Goal: Task Accomplishment & Management: Use online tool/utility

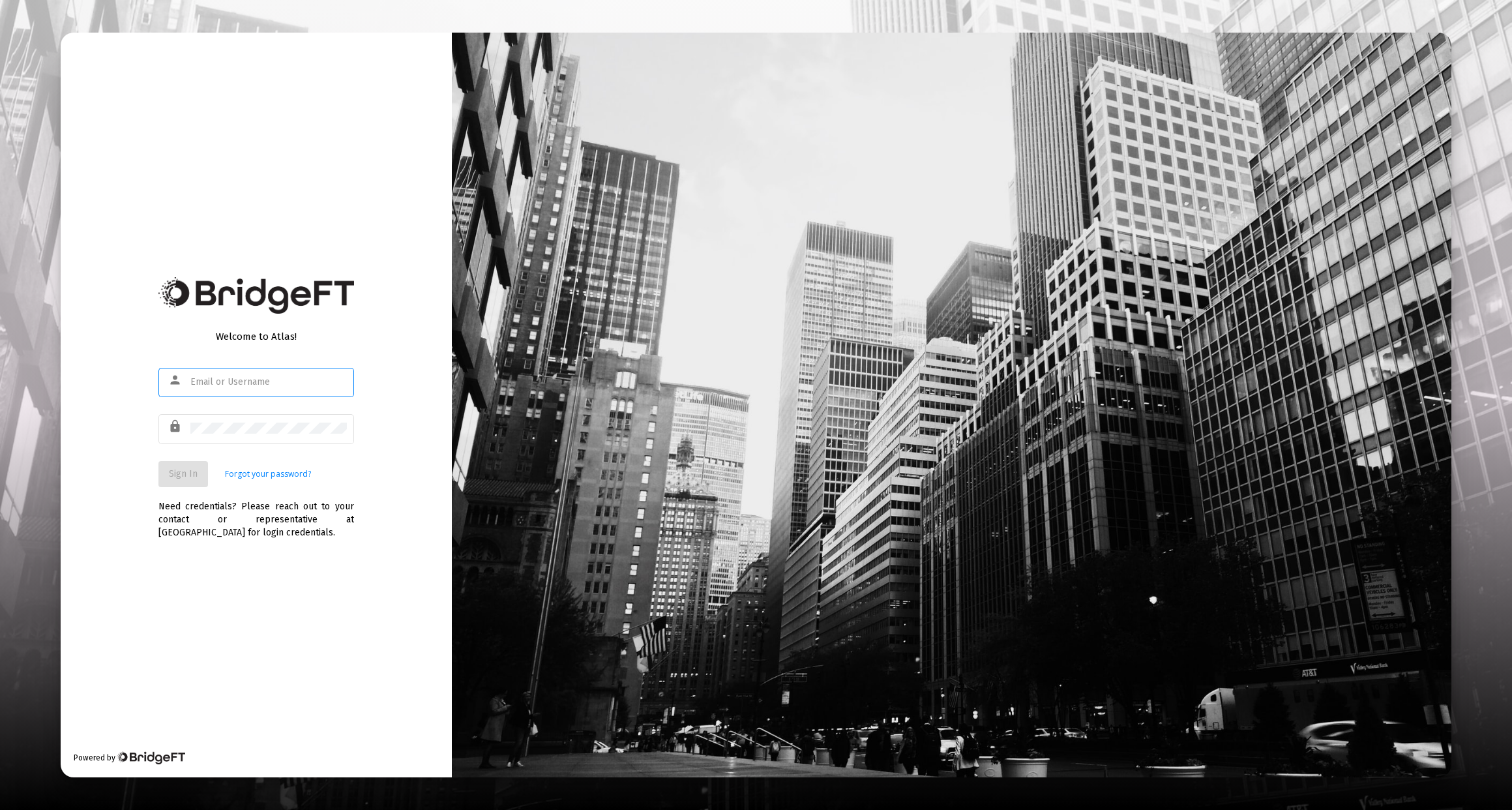
type input "[PERSON_NAME][EMAIL_ADDRESS][DOMAIN_NAME]"
click at [187, 481] on button "Sign In" at bounding box center [183, 474] width 49 height 26
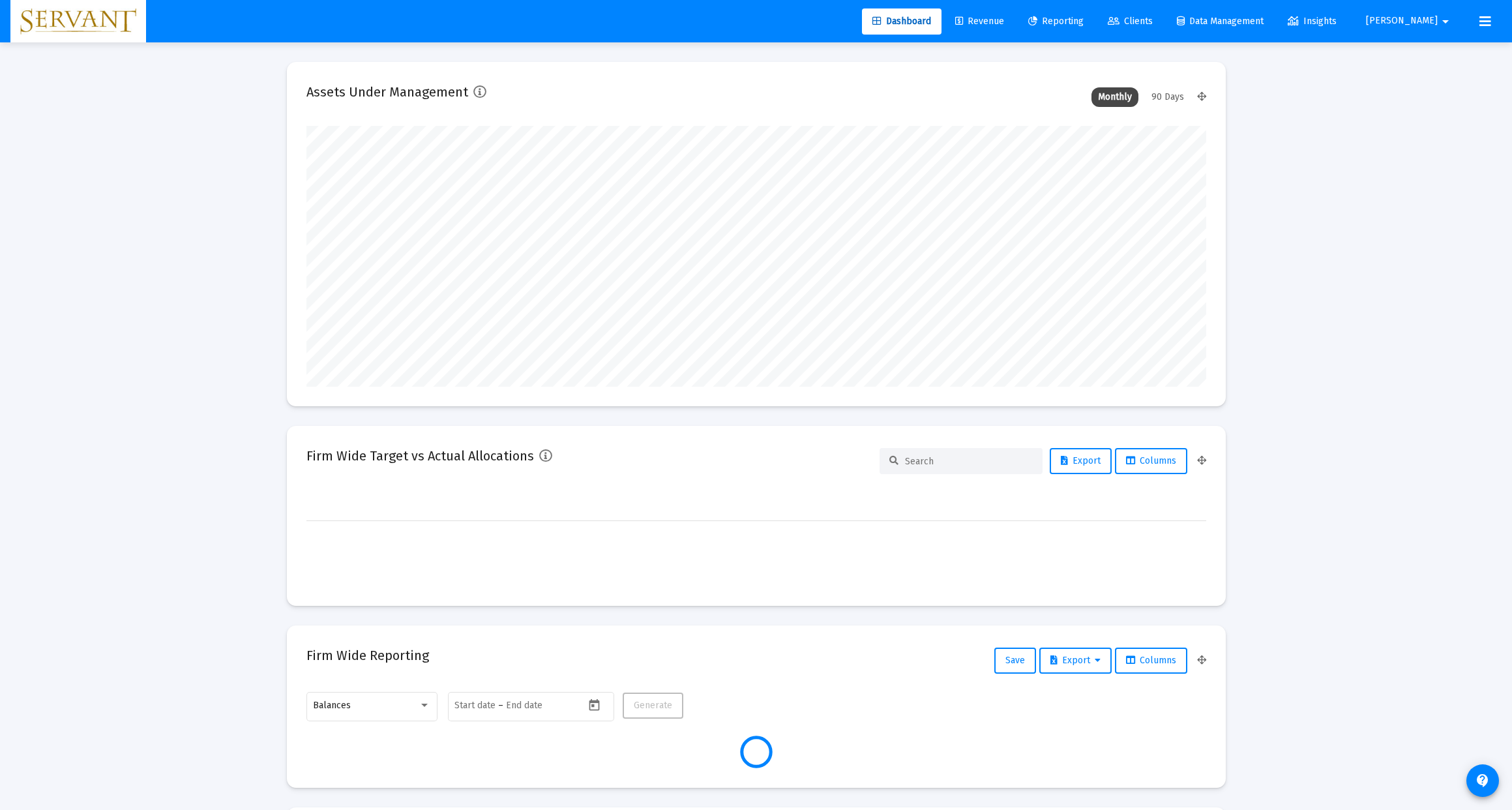
type input "[DATE]"
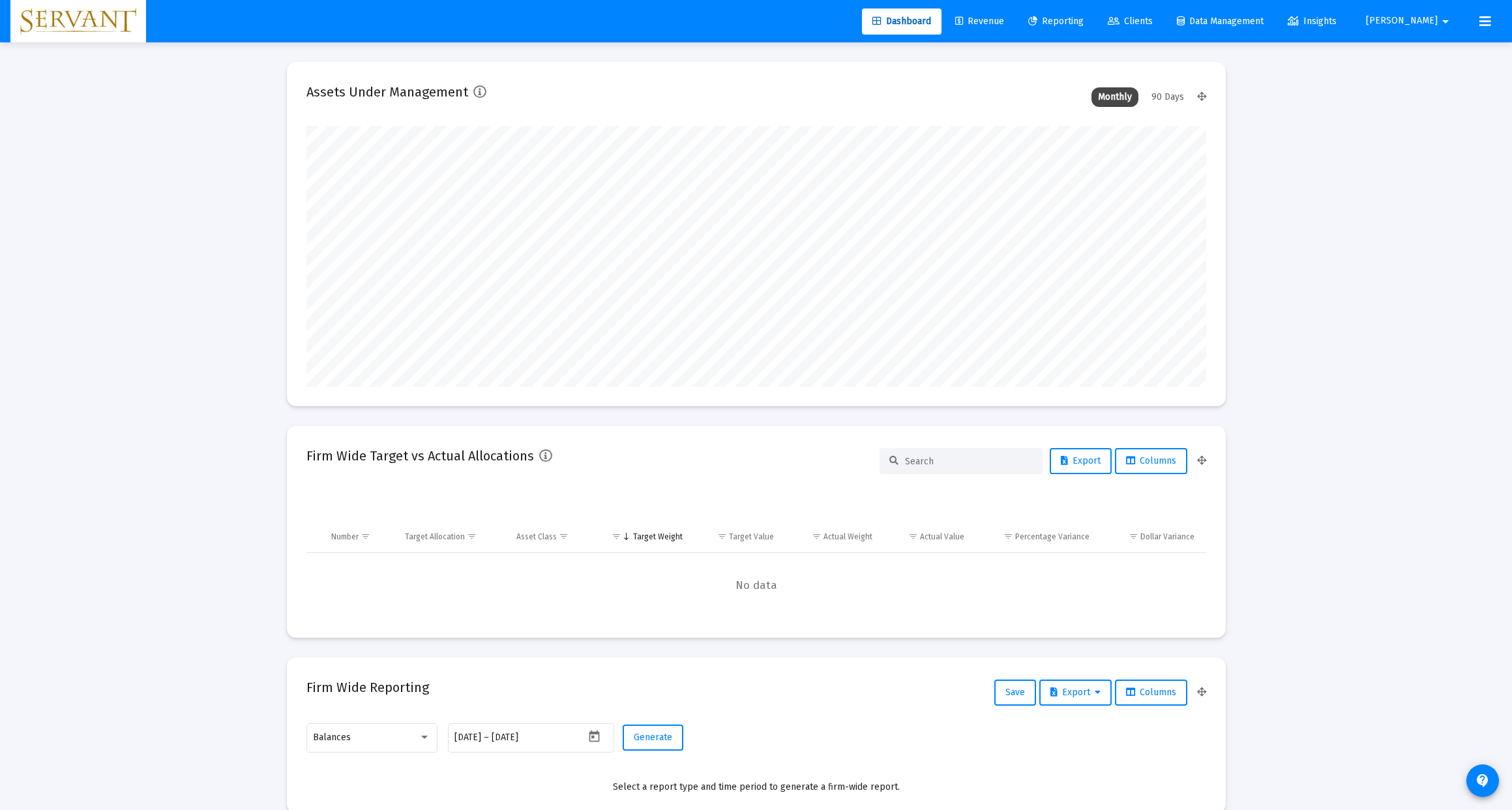
scroll to position [261, 421]
click at [1153, 19] on span "Clients" at bounding box center [1130, 21] width 45 height 11
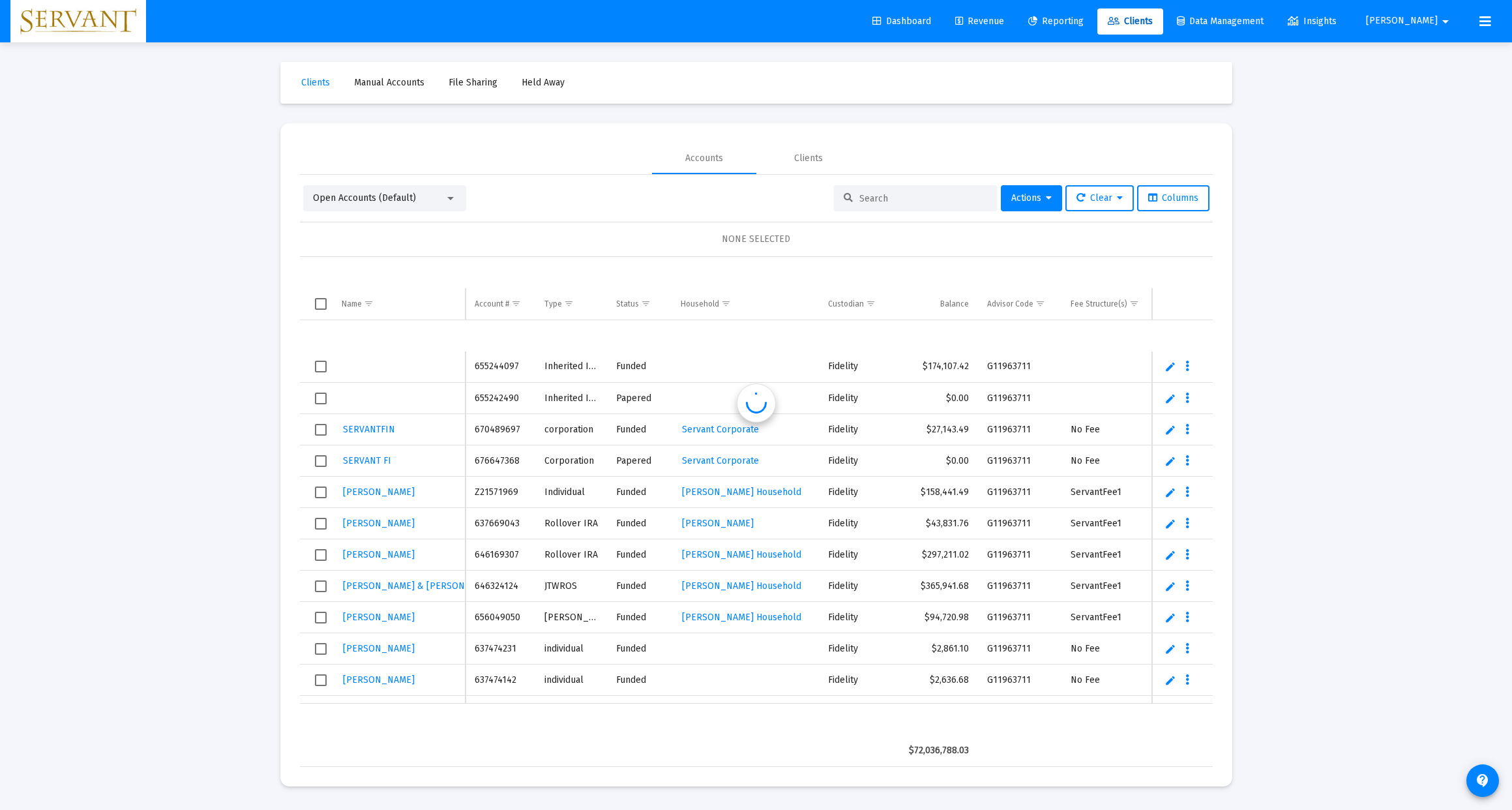
scroll to position [31, 0]
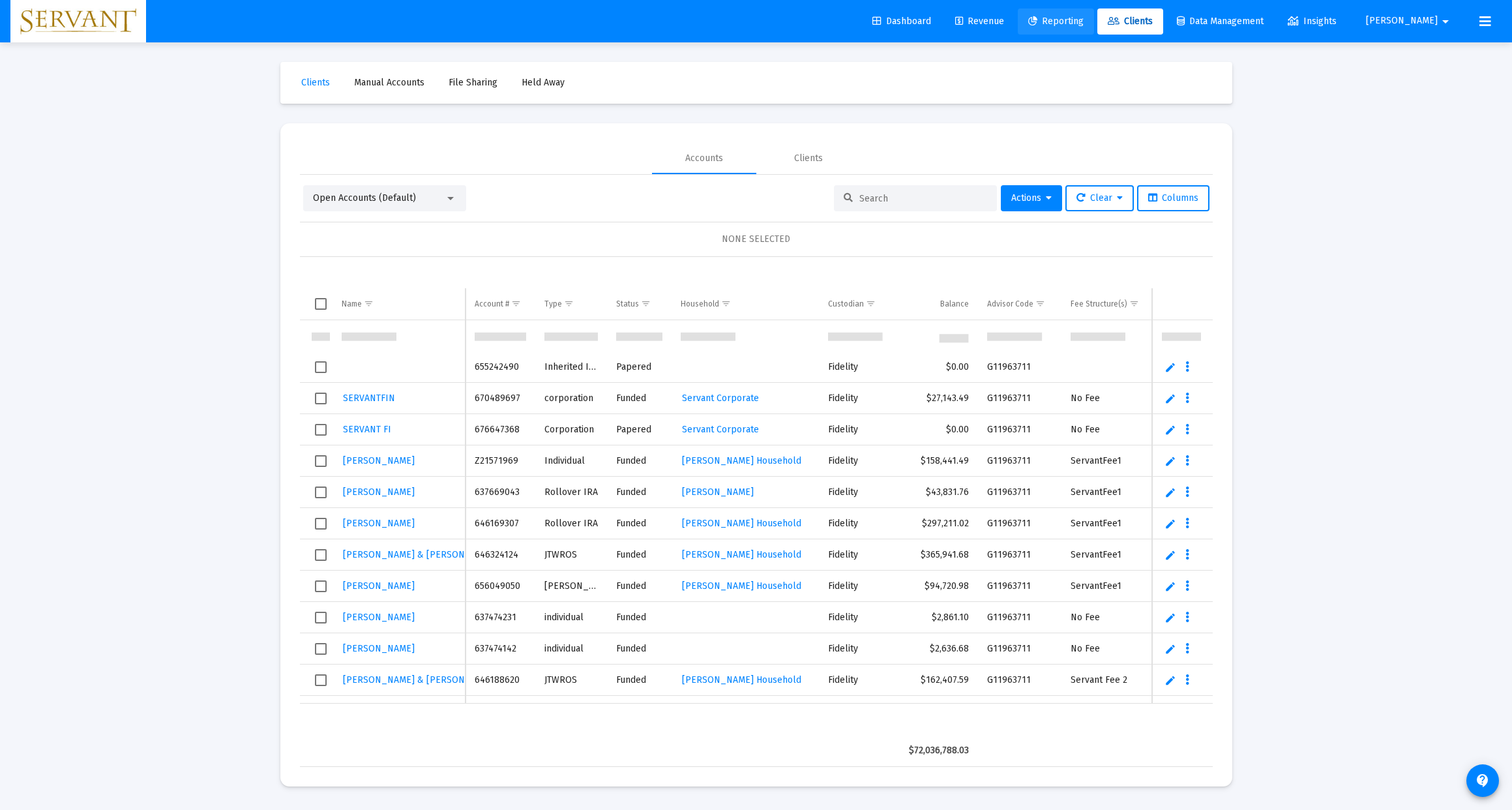
click at [1084, 23] on span "Reporting" at bounding box center [1056, 21] width 55 height 11
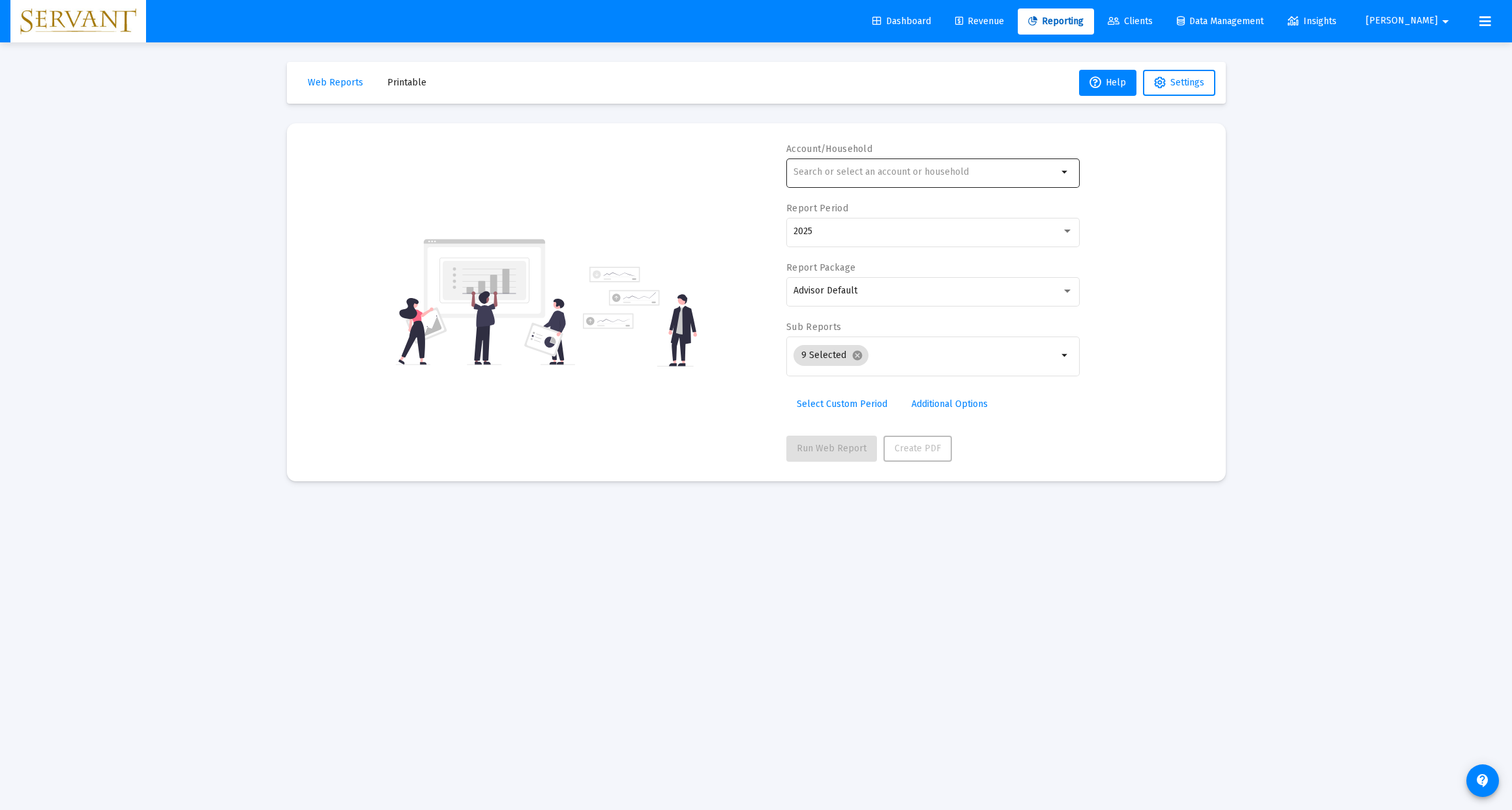
click at [881, 172] on input "text" at bounding box center [926, 172] width 264 height 11
type input "j"
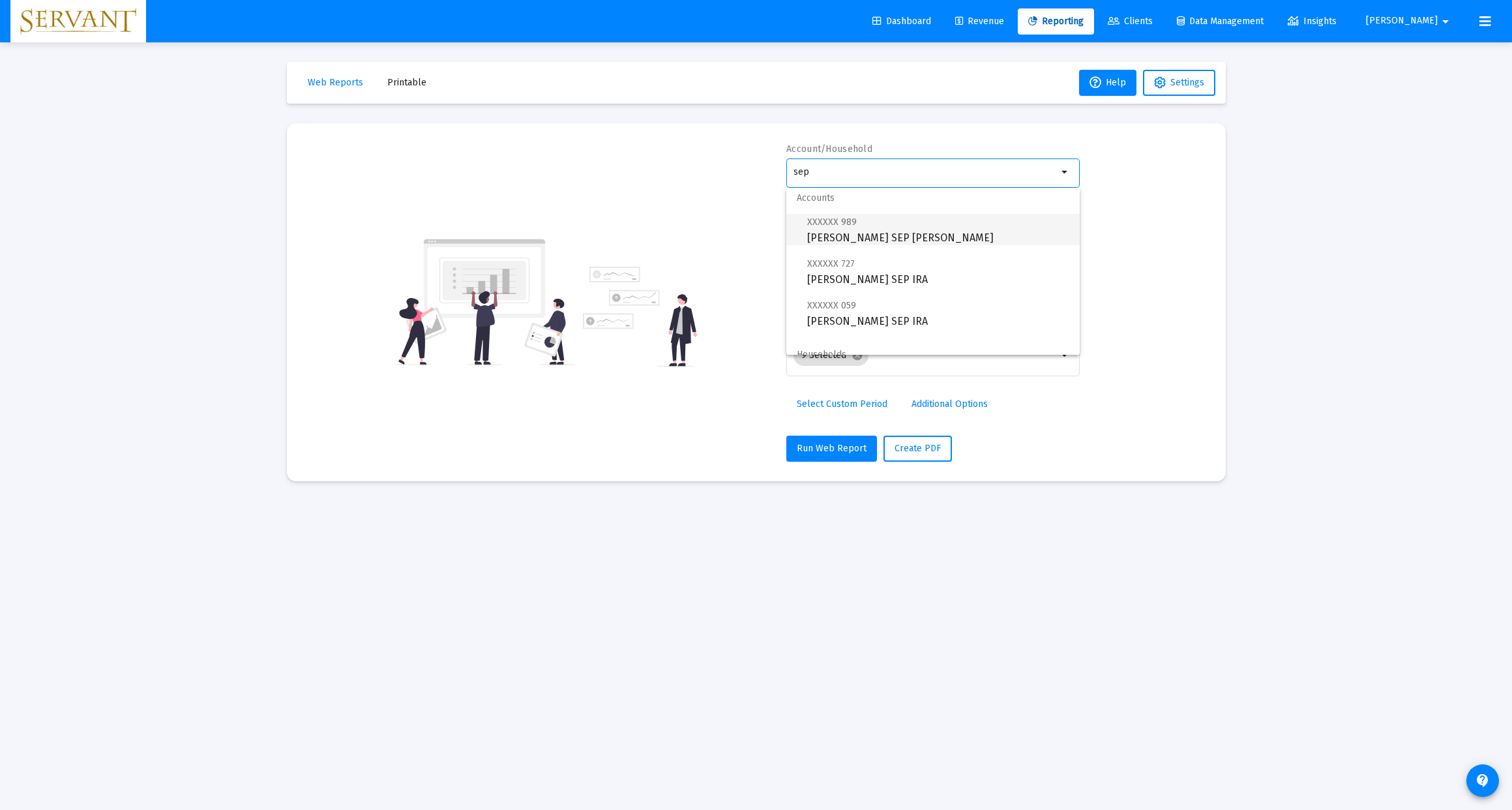
scroll to position [6, 0]
click at [868, 231] on span "XXXXXX 989 [PERSON_NAME] SEP [PERSON_NAME]" at bounding box center [938, 229] width 262 height 32
type input "[PERSON_NAME] SEP [PERSON_NAME]"
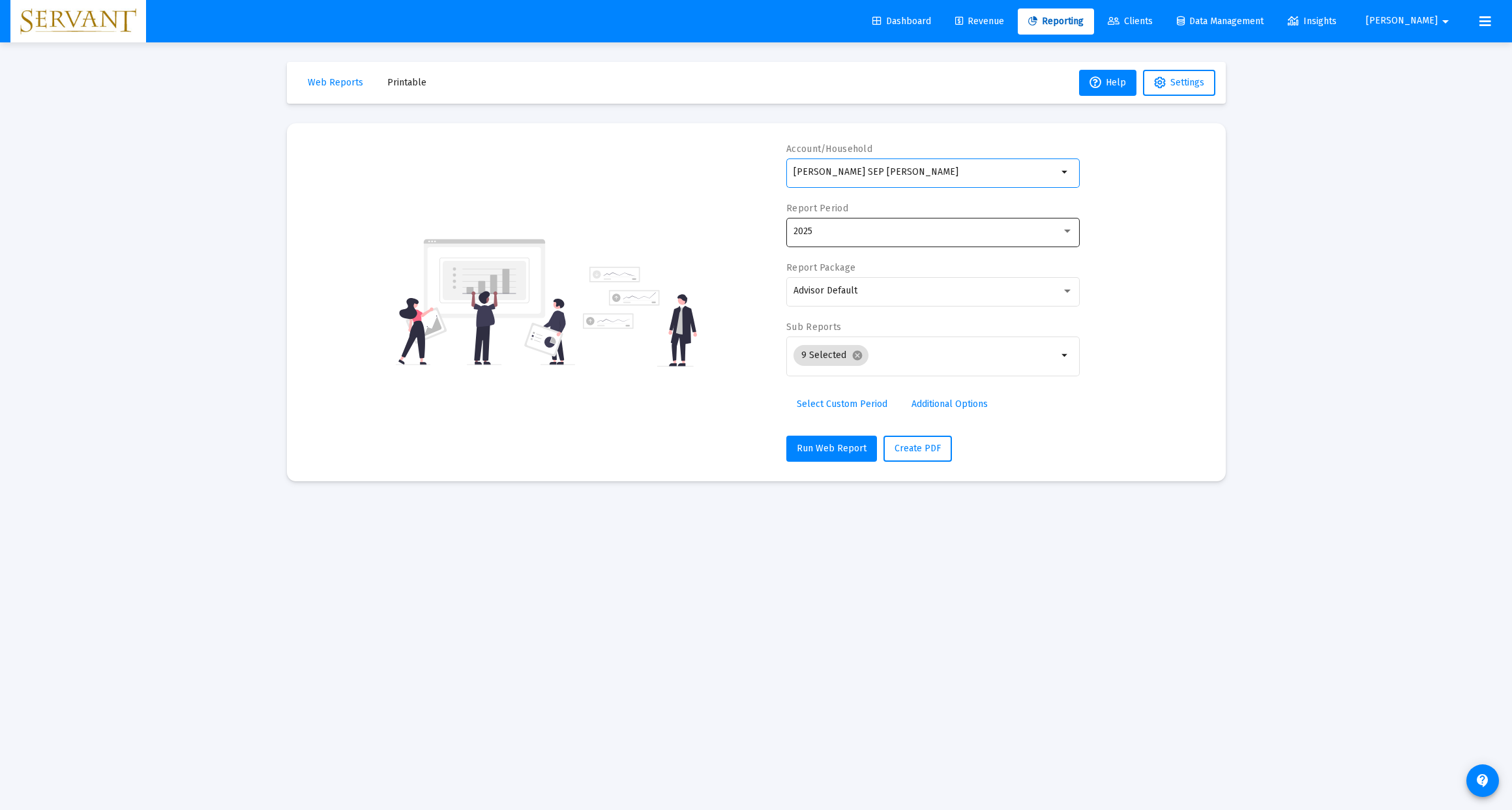
click at [1066, 230] on div at bounding box center [1067, 231] width 7 height 3
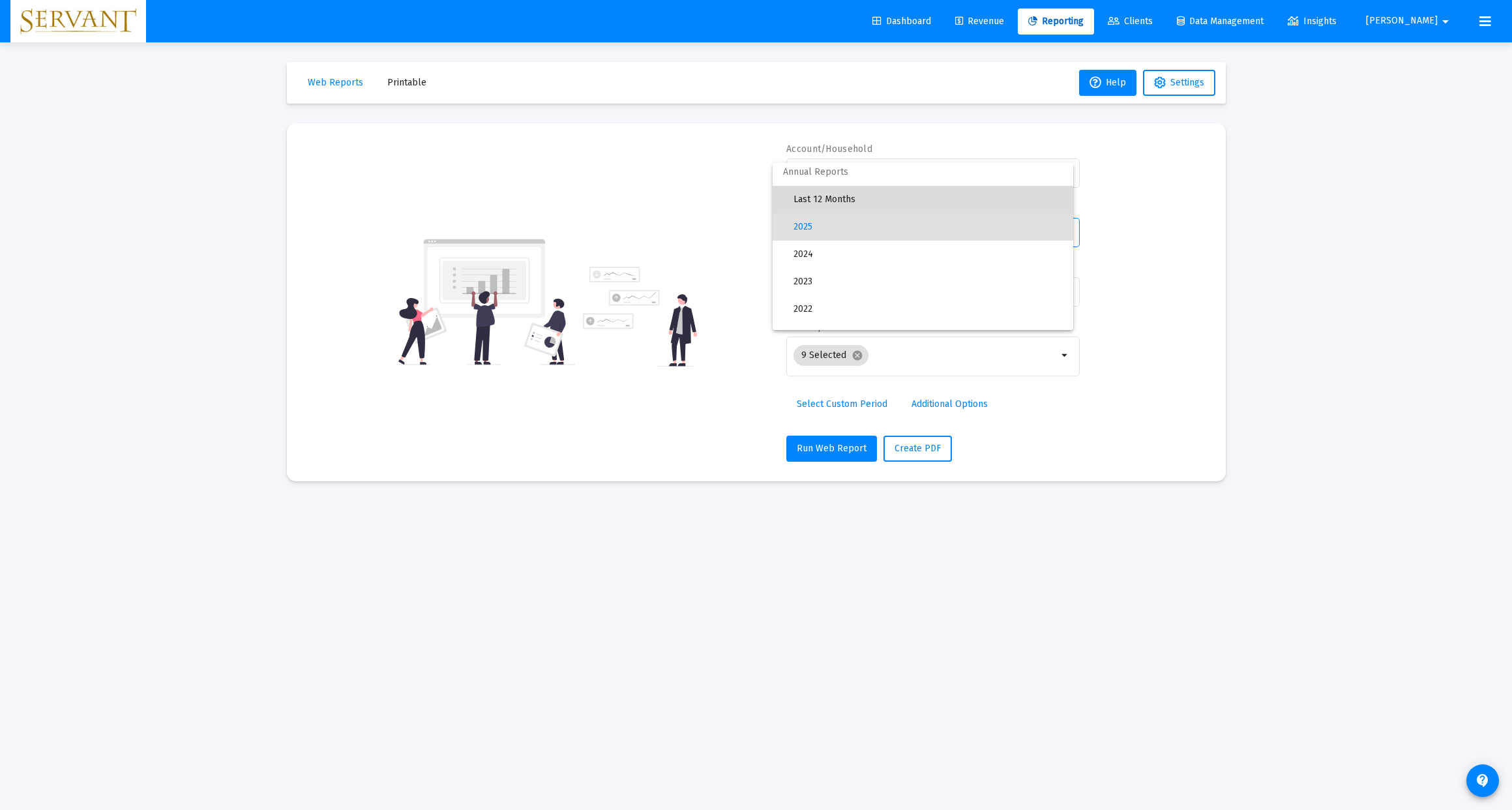
click at [892, 199] on span "Last 12 Months" at bounding box center [928, 199] width 269 height 27
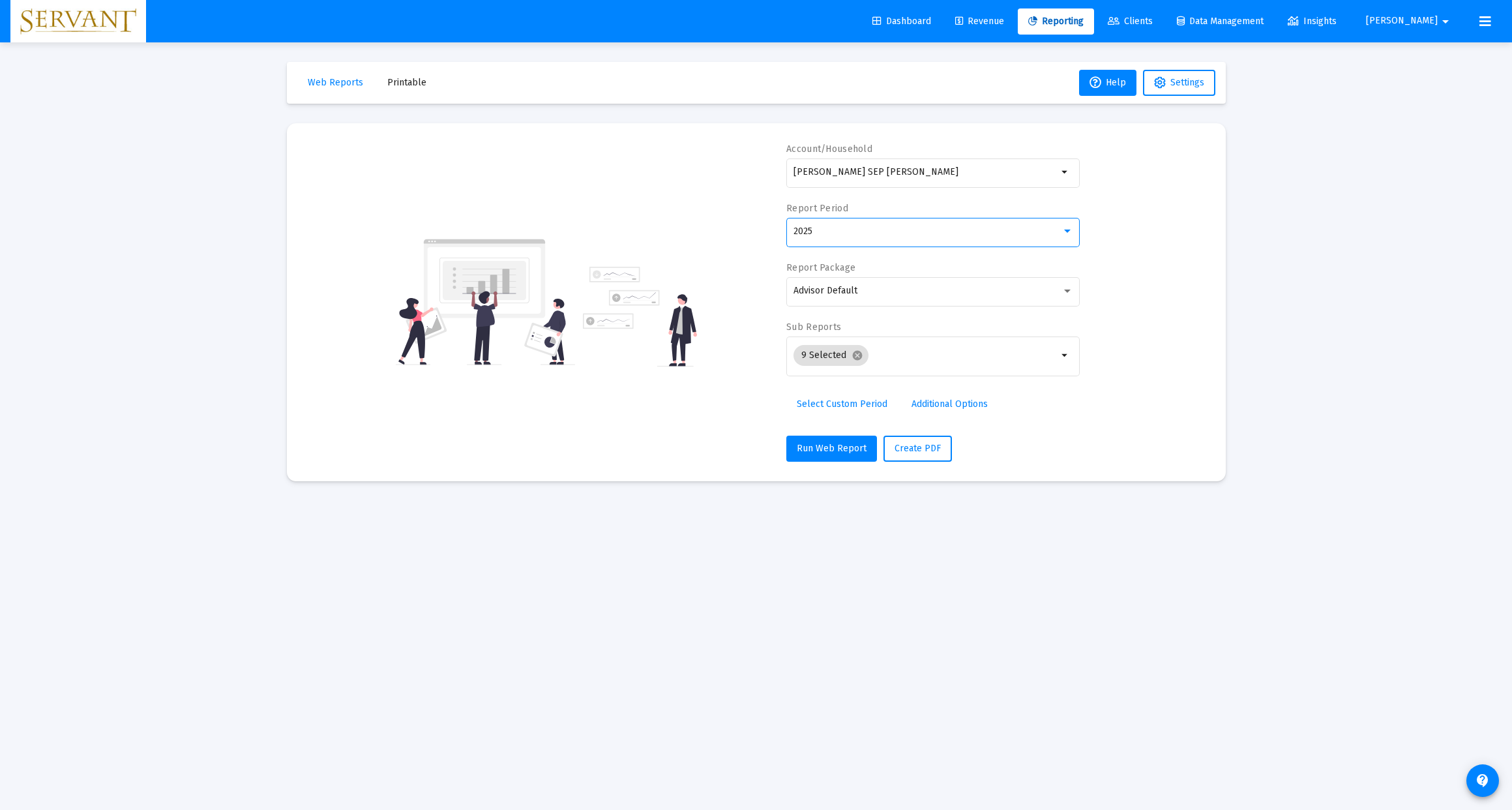
scroll to position [1, 0]
click at [834, 451] on span "Run Web Report" at bounding box center [832, 448] width 70 height 11
select select "View all"
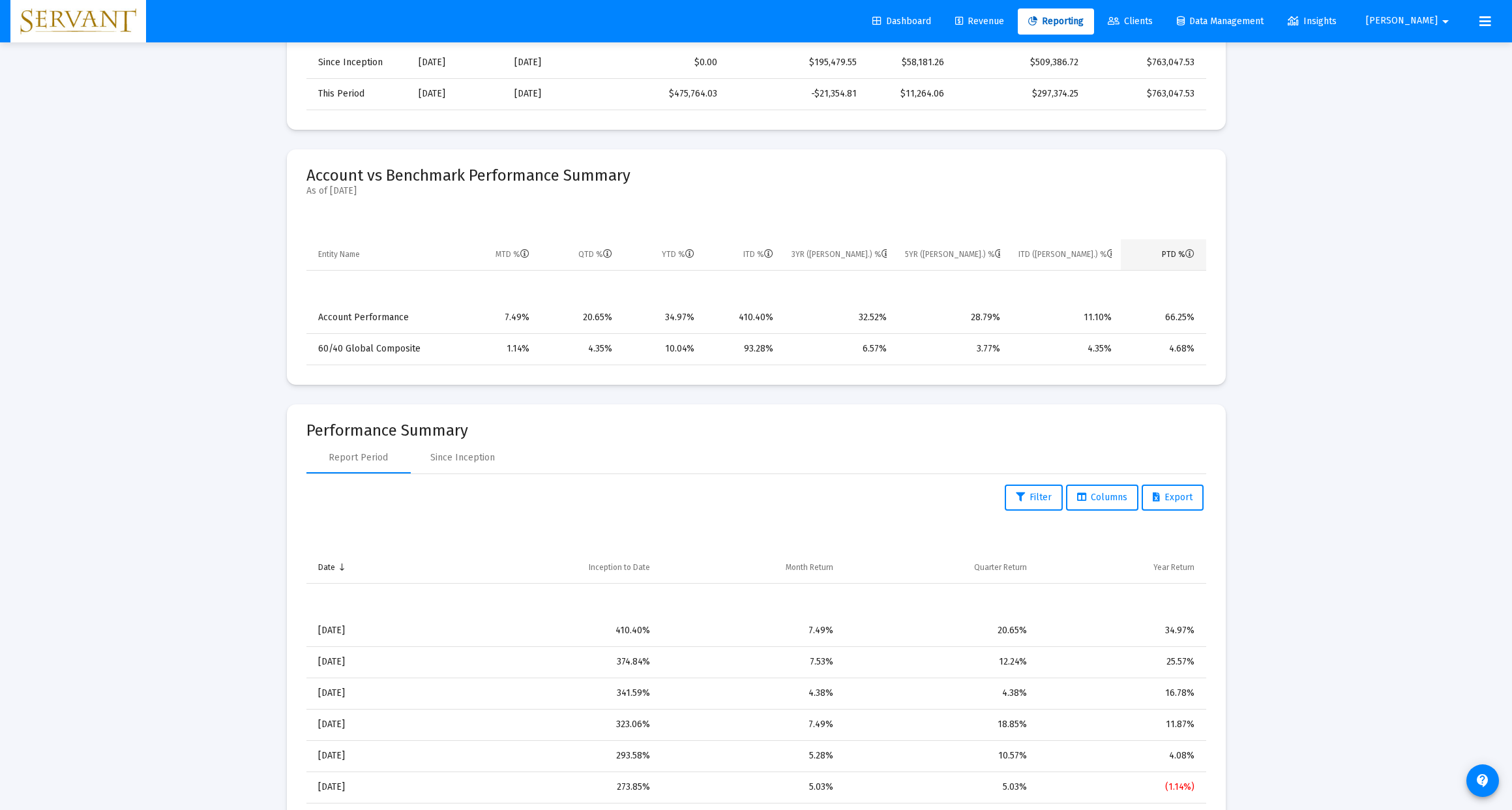
scroll to position [587, 0]
click at [465, 453] on div "Since Inception" at bounding box center [463, 457] width 65 height 13
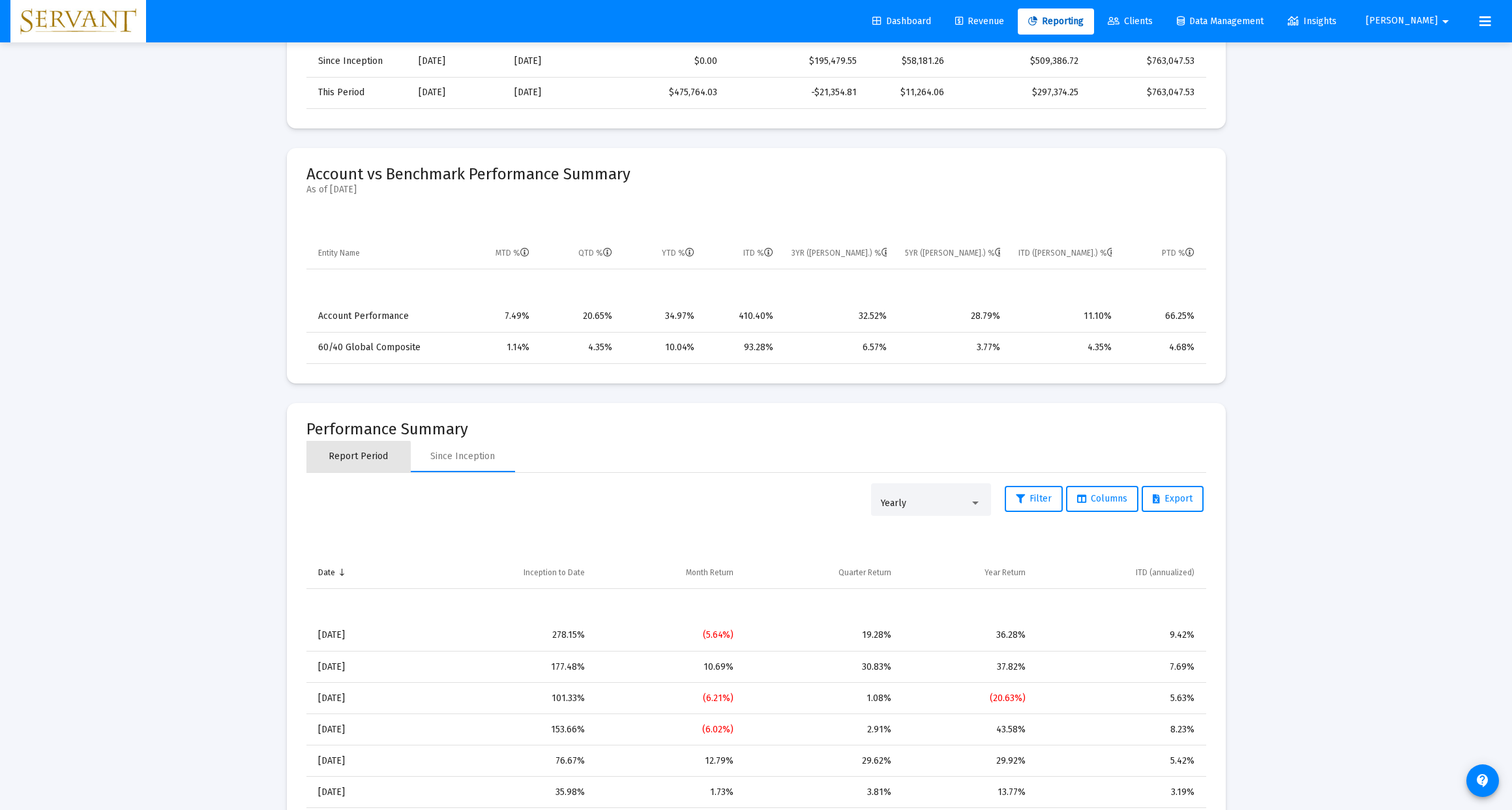
click at [350, 459] on div "Report Period" at bounding box center [358, 457] width 59 height 13
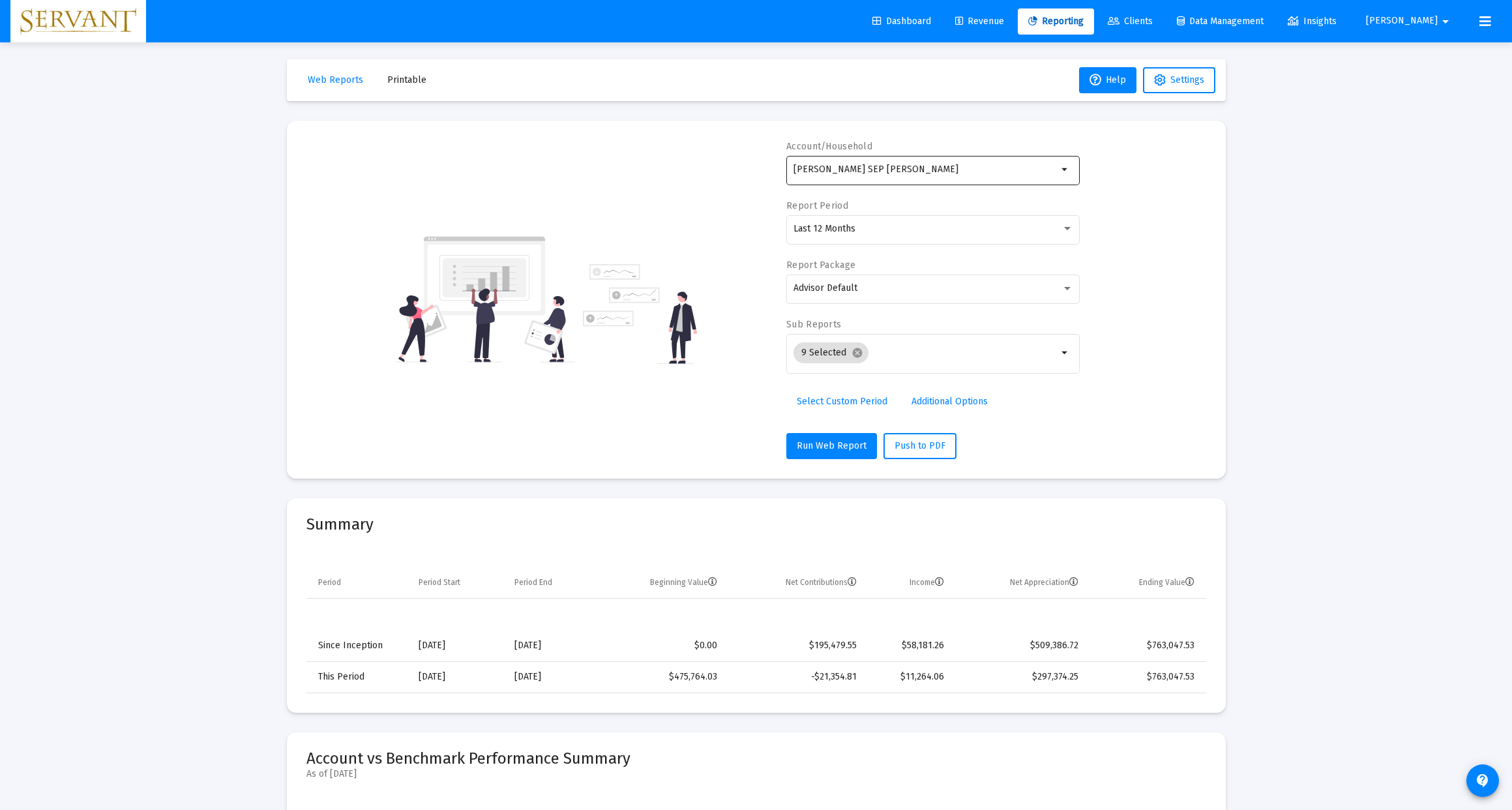
scroll to position [3, 1]
click at [1009, 168] on input "[PERSON_NAME] SEP [PERSON_NAME]" at bounding box center [926, 170] width 264 height 11
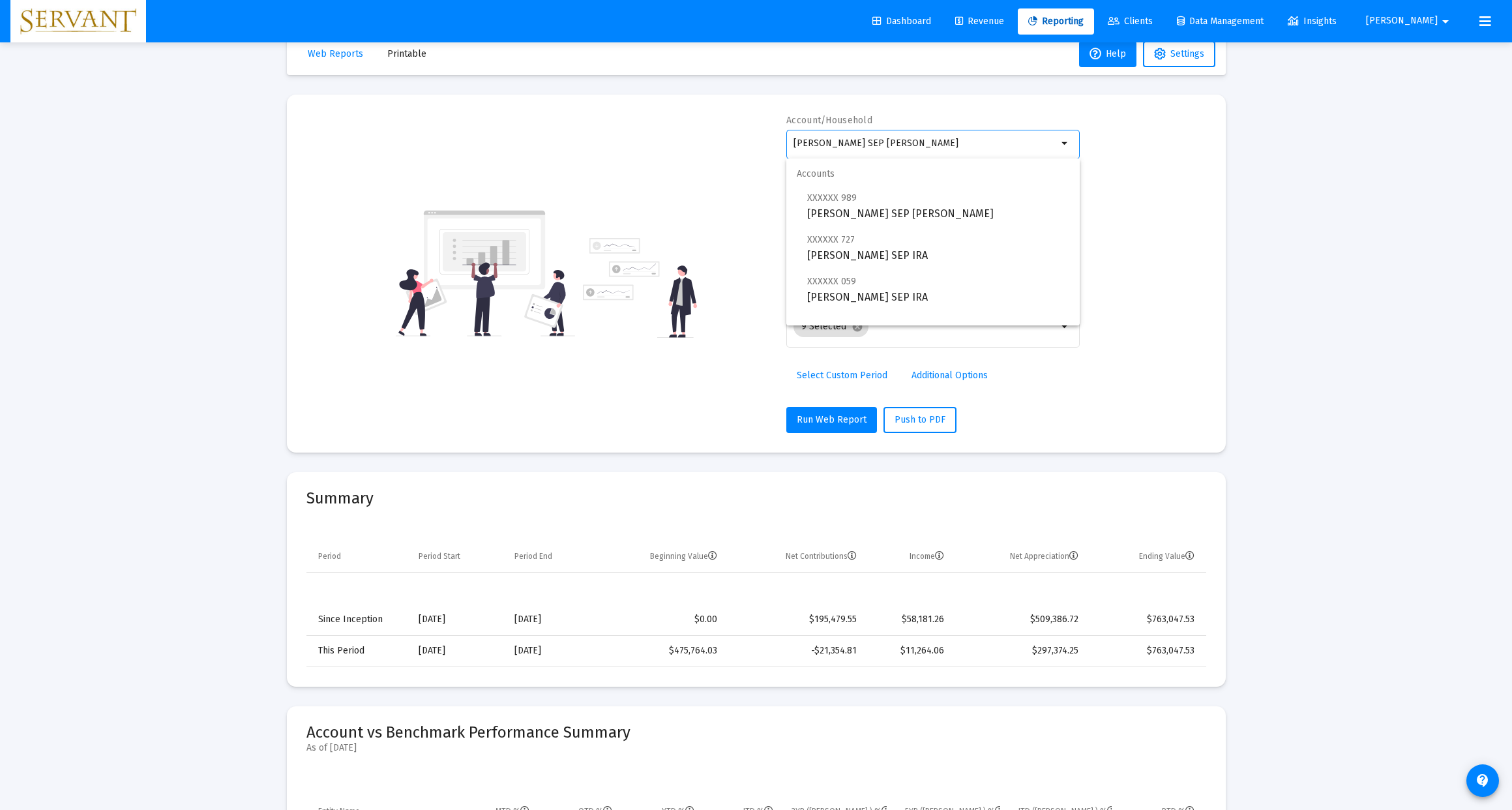
scroll to position [29, 0]
click at [856, 250] on span "XXXXXX 727 [PERSON_NAME] SEP [PERSON_NAME]" at bounding box center [938, 248] width 262 height 32
type input "[PERSON_NAME] SEP IRA"
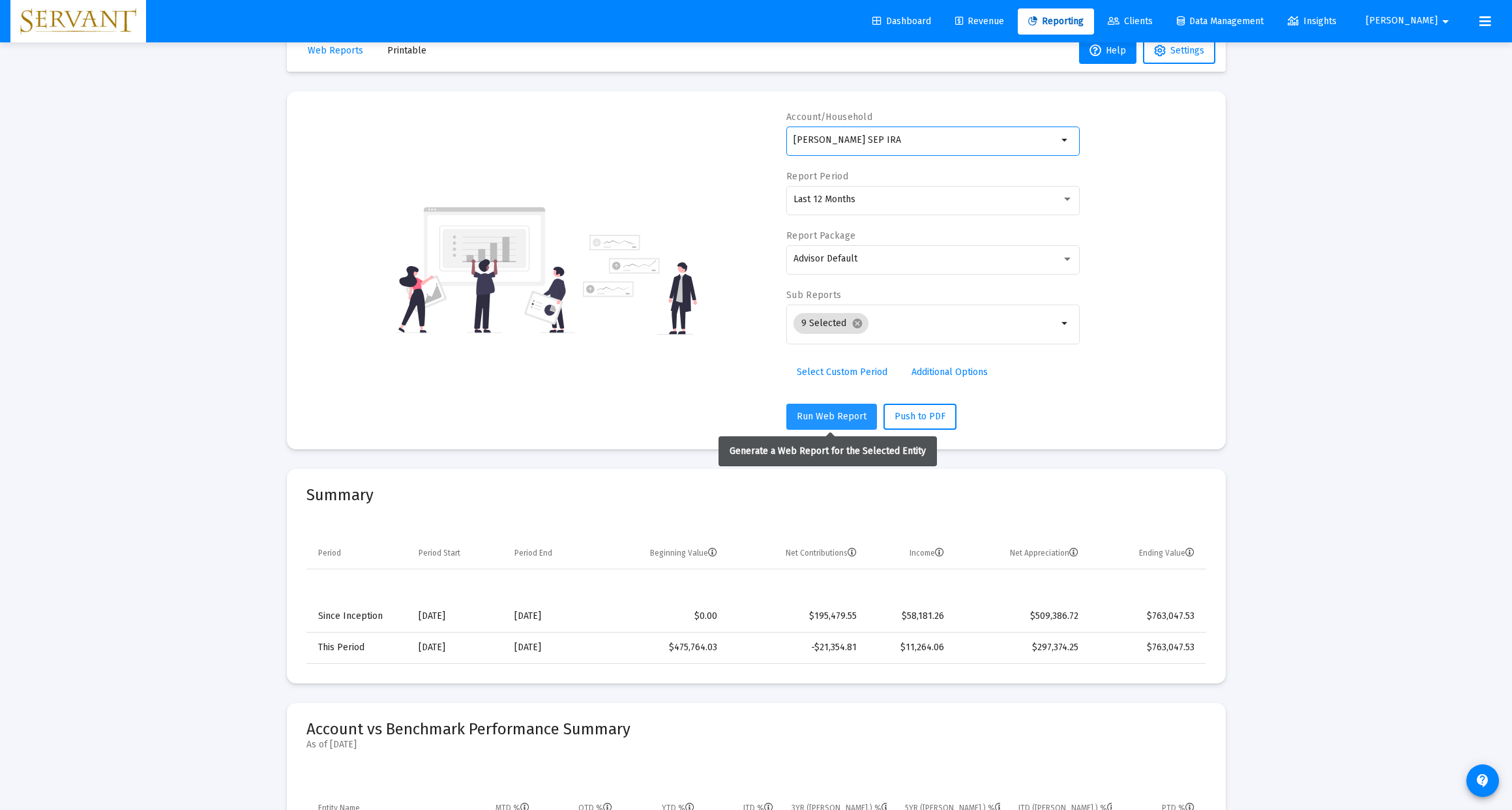
scroll to position [33, 0]
click at [826, 411] on span "Run Web Report" at bounding box center [832, 415] width 70 height 11
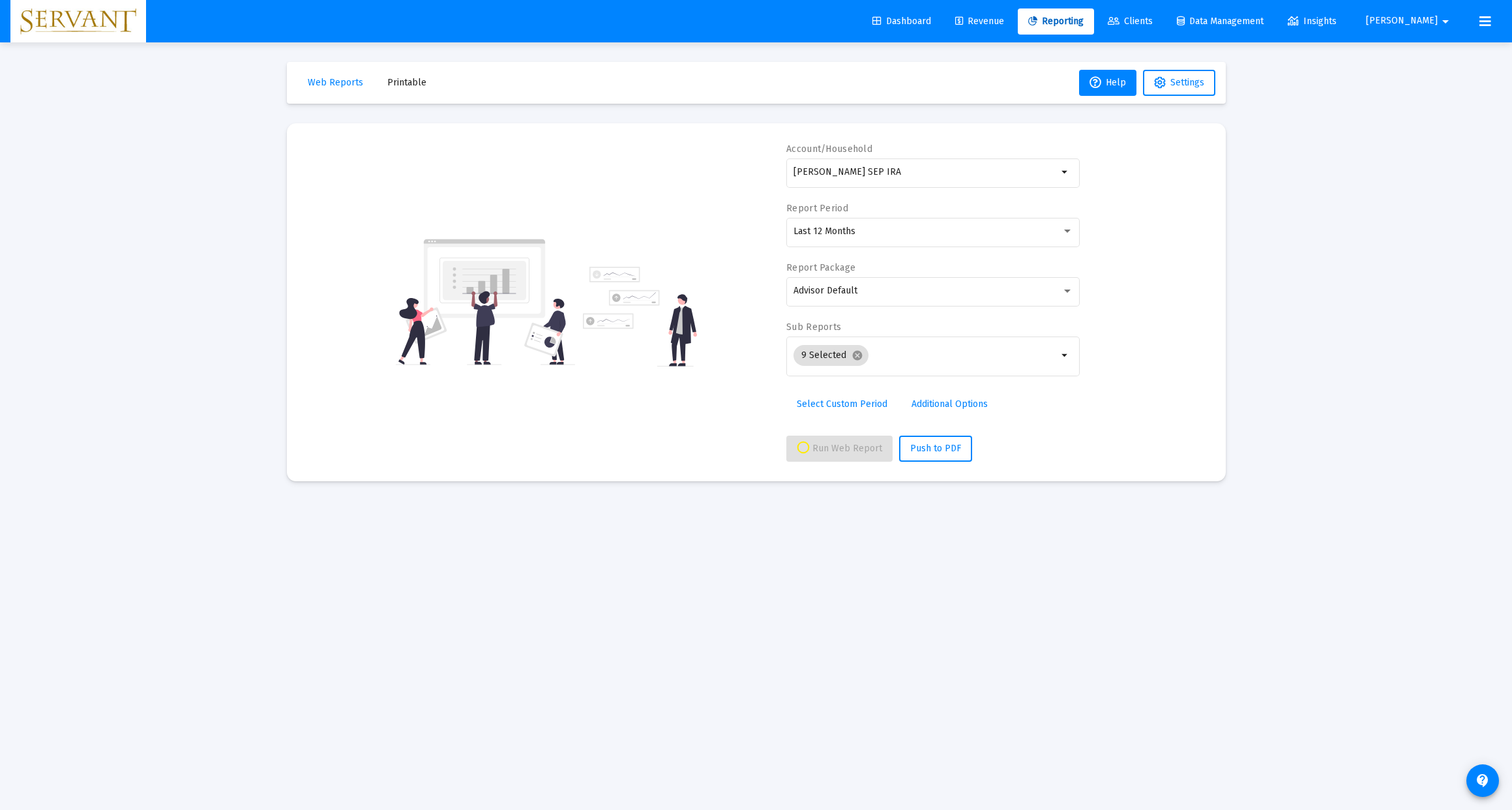
scroll to position [0, 0]
select select "View all"
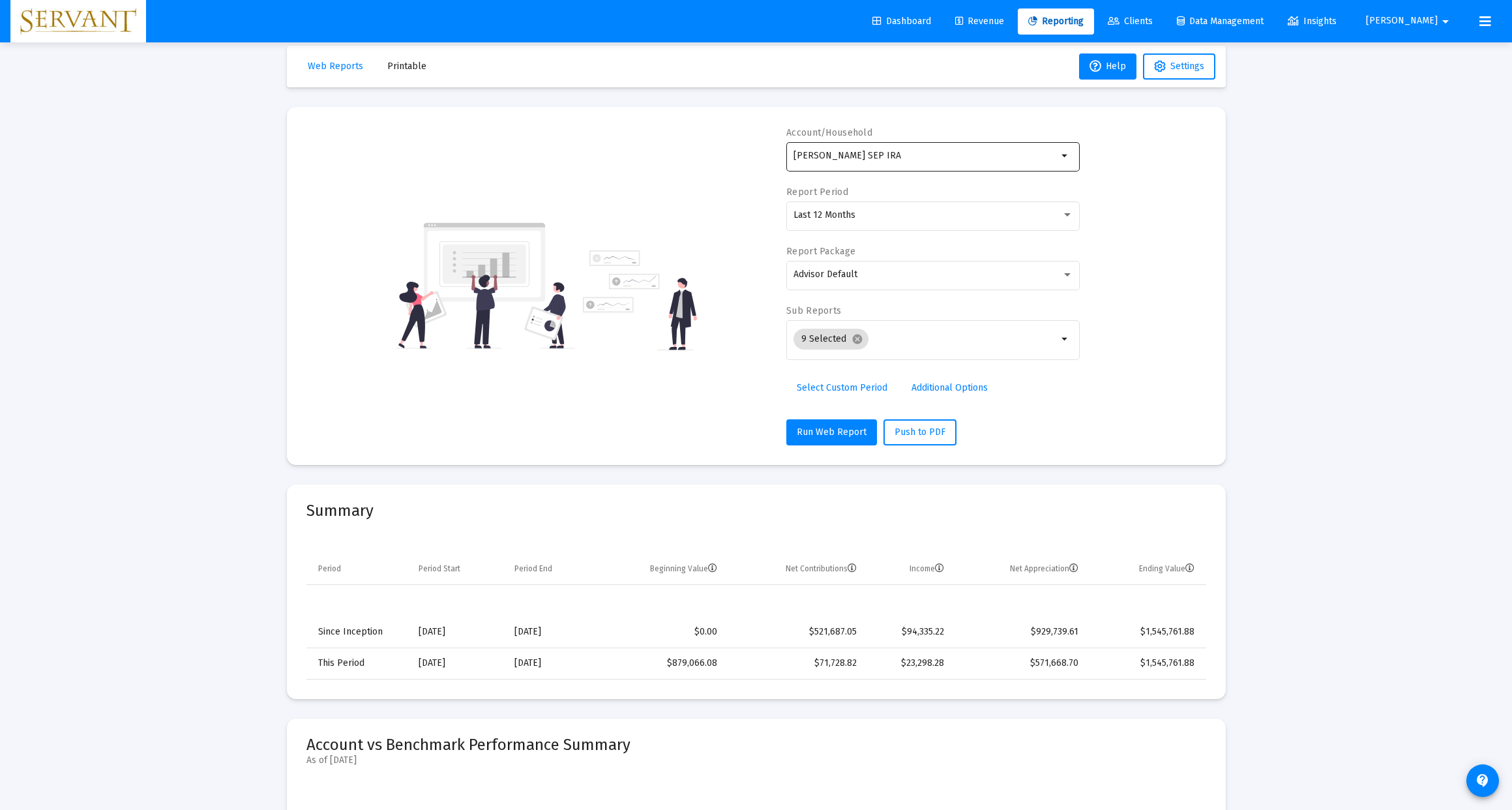
click at [991, 154] on div "[PERSON_NAME] SEP IRA" at bounding box center [926, 156] width 264 height 32
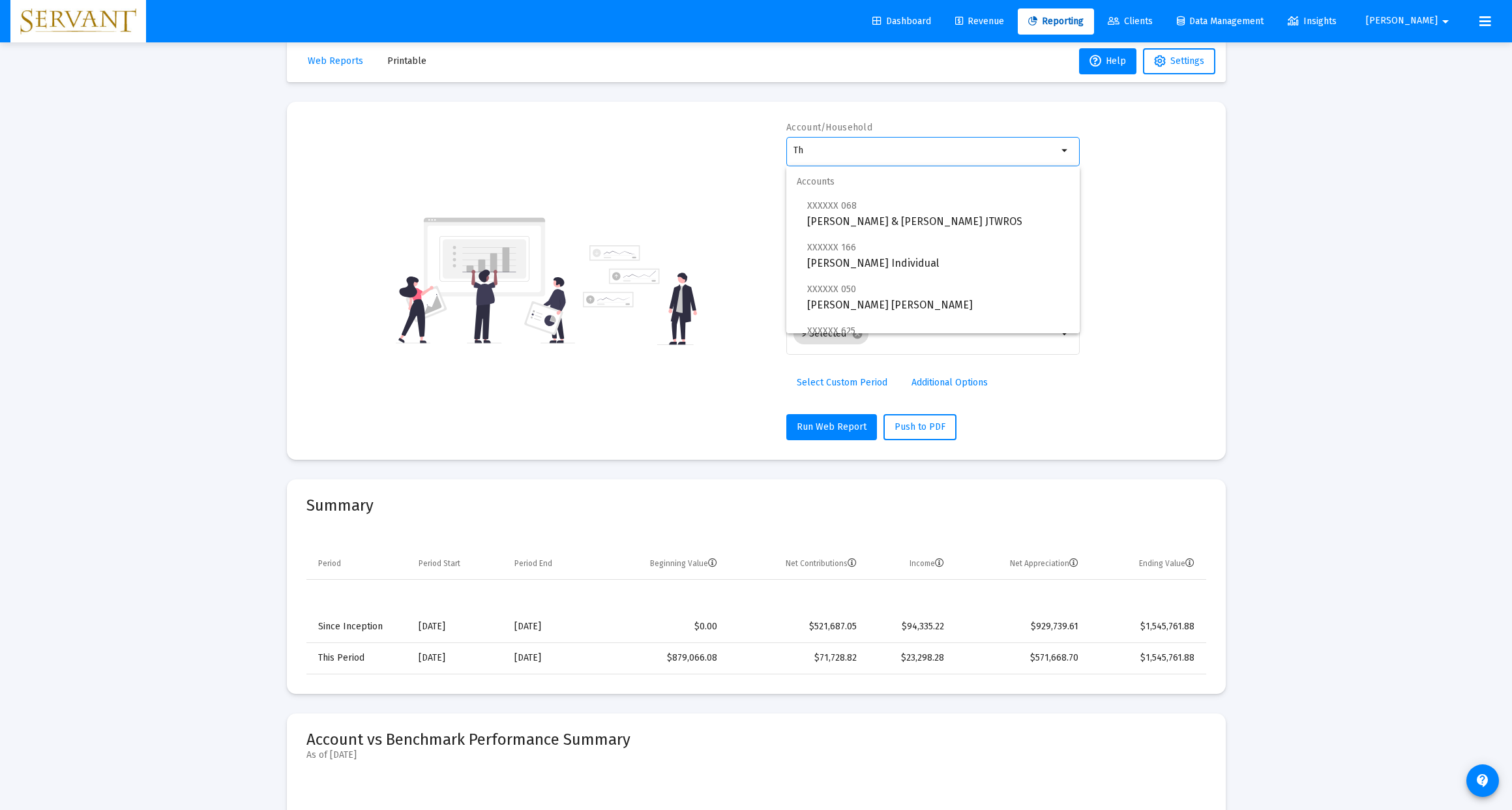
type input "T"
type input "d"
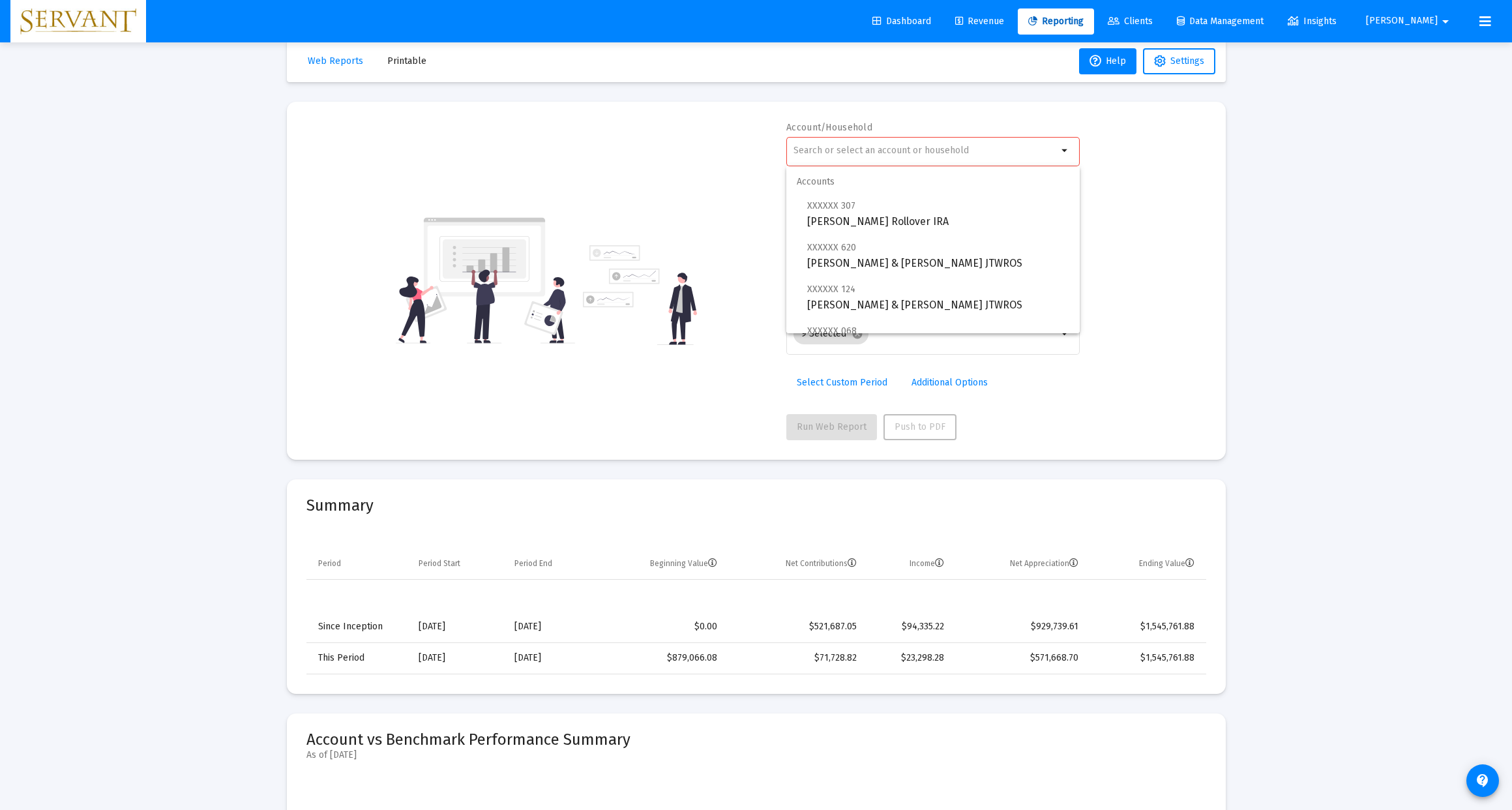
type input "j"
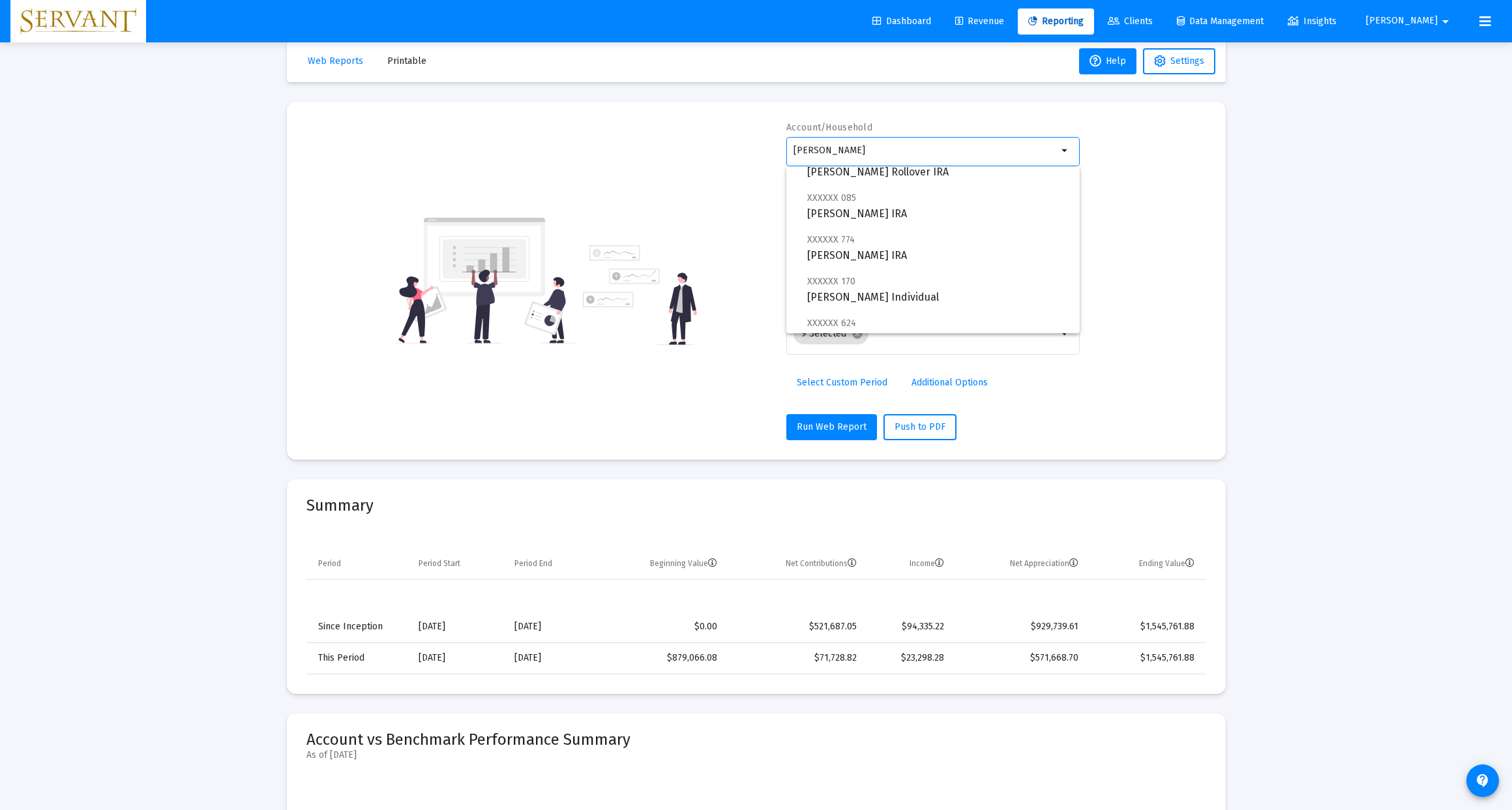
scroll to position [260, 0]
click at [872, 214] on span "XXXXXX 085 [PERSON_NAME] IRA" at bounding box center [938, 204] width 262 height 32
type input "[PERSON_NAME] IRA"
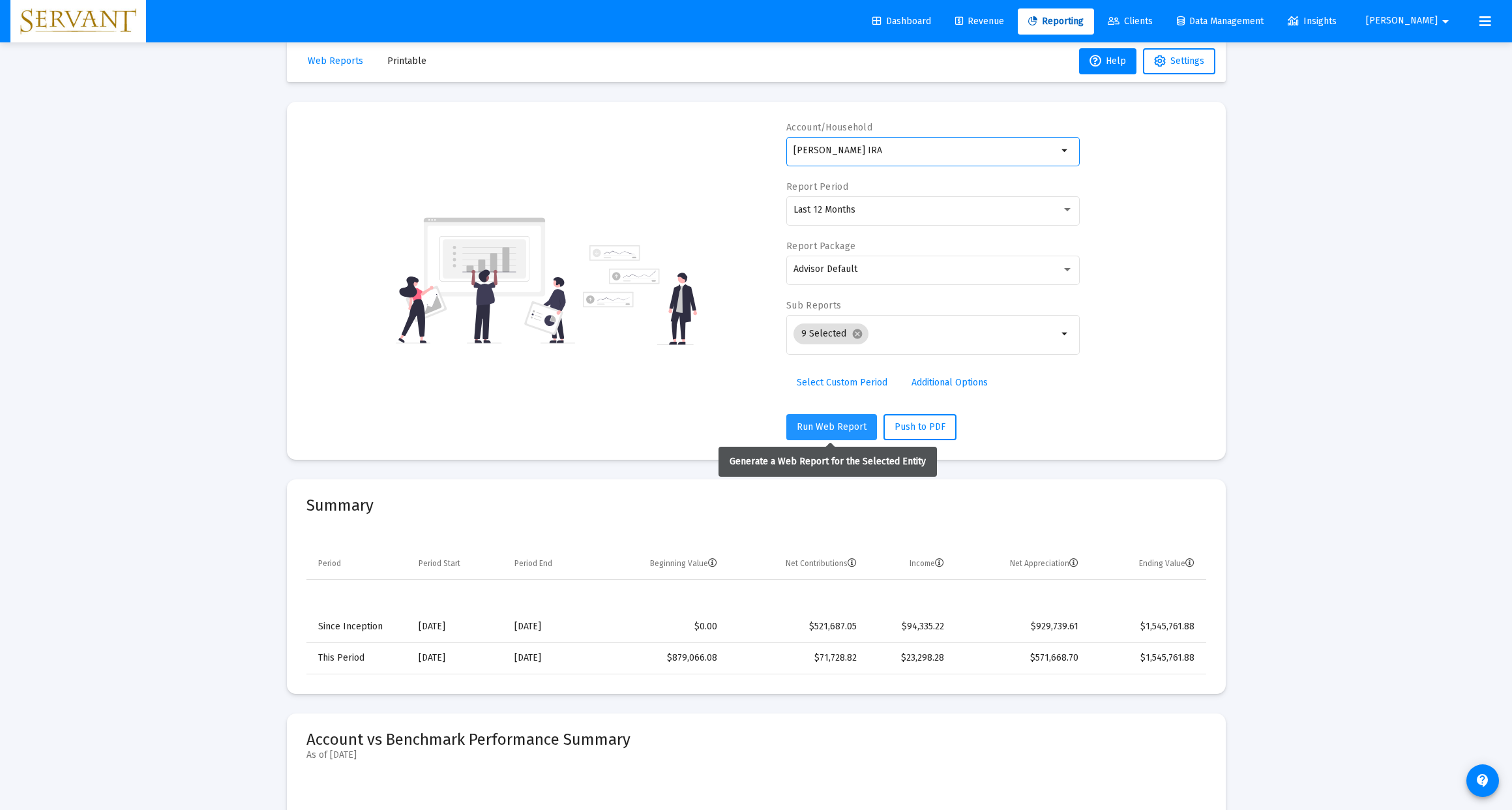
click at [832, 429] on span "Run Web Report" at bounding box center [832, 427] width 70 height 11
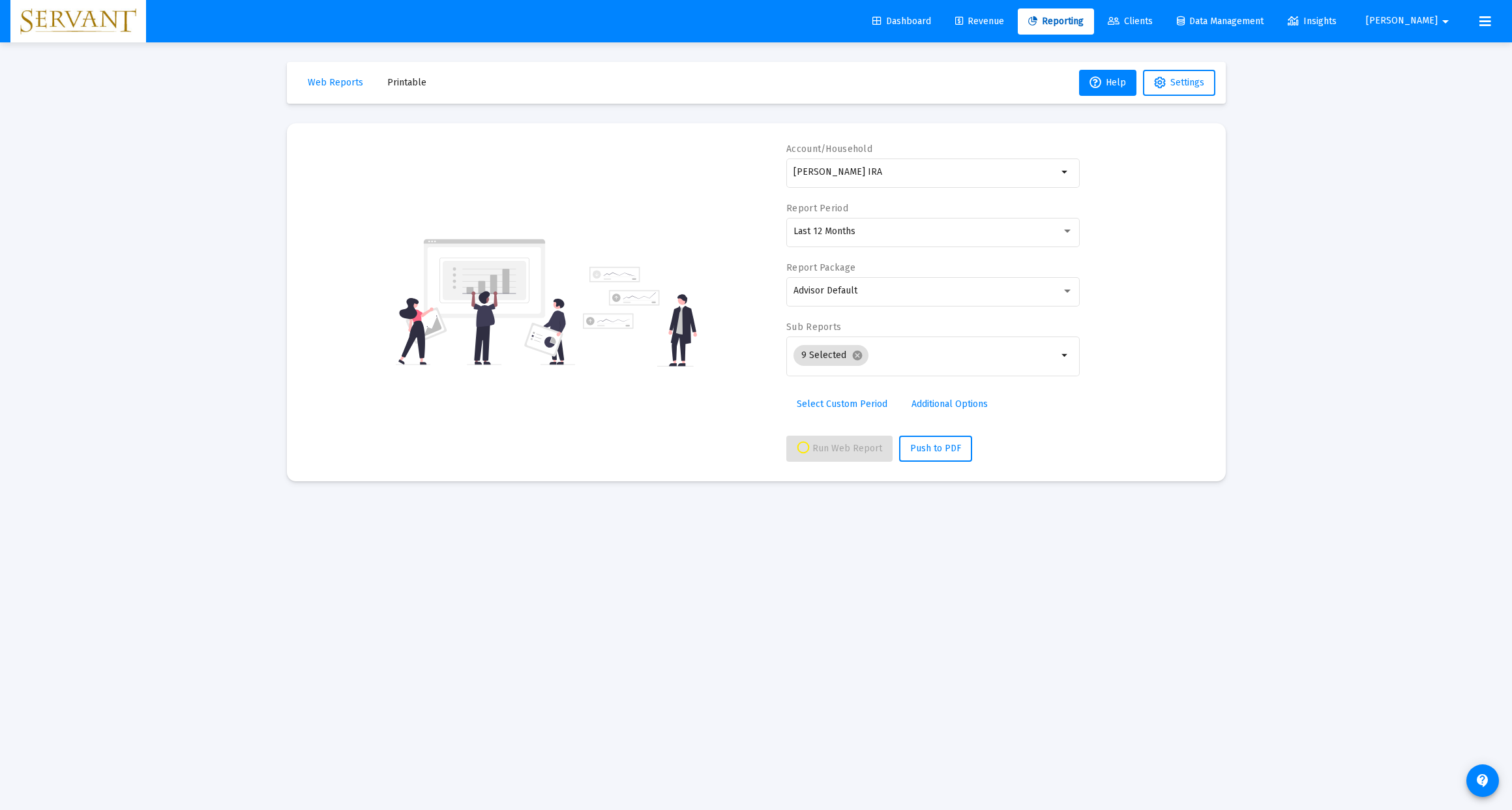
scroll to position [0, 0]
select select "View all"
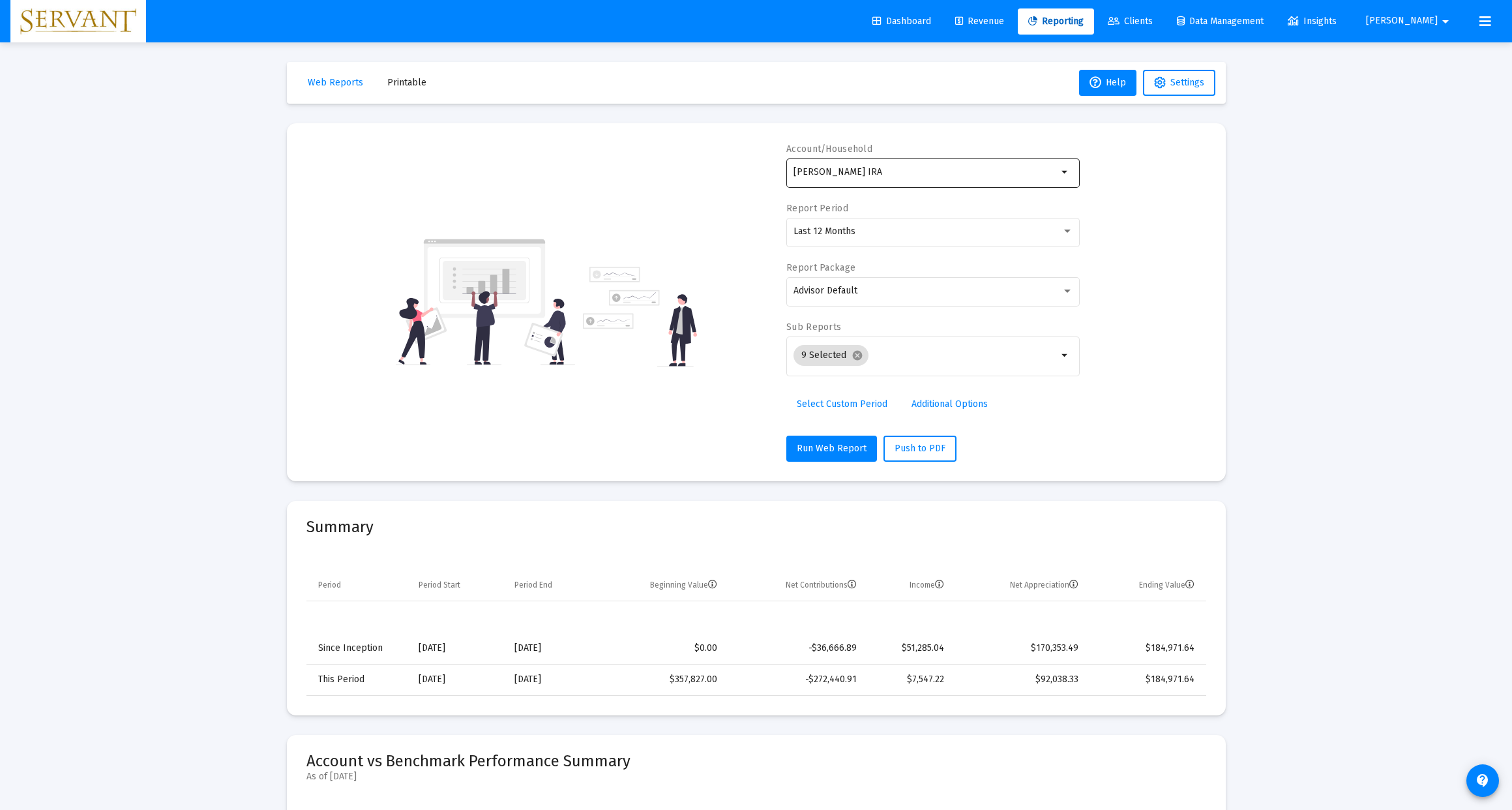
click at [1063, 173] on mat-icon "arrow_drop_down" at bounding box center [1065, 172] width 15 height 15
type input "J"
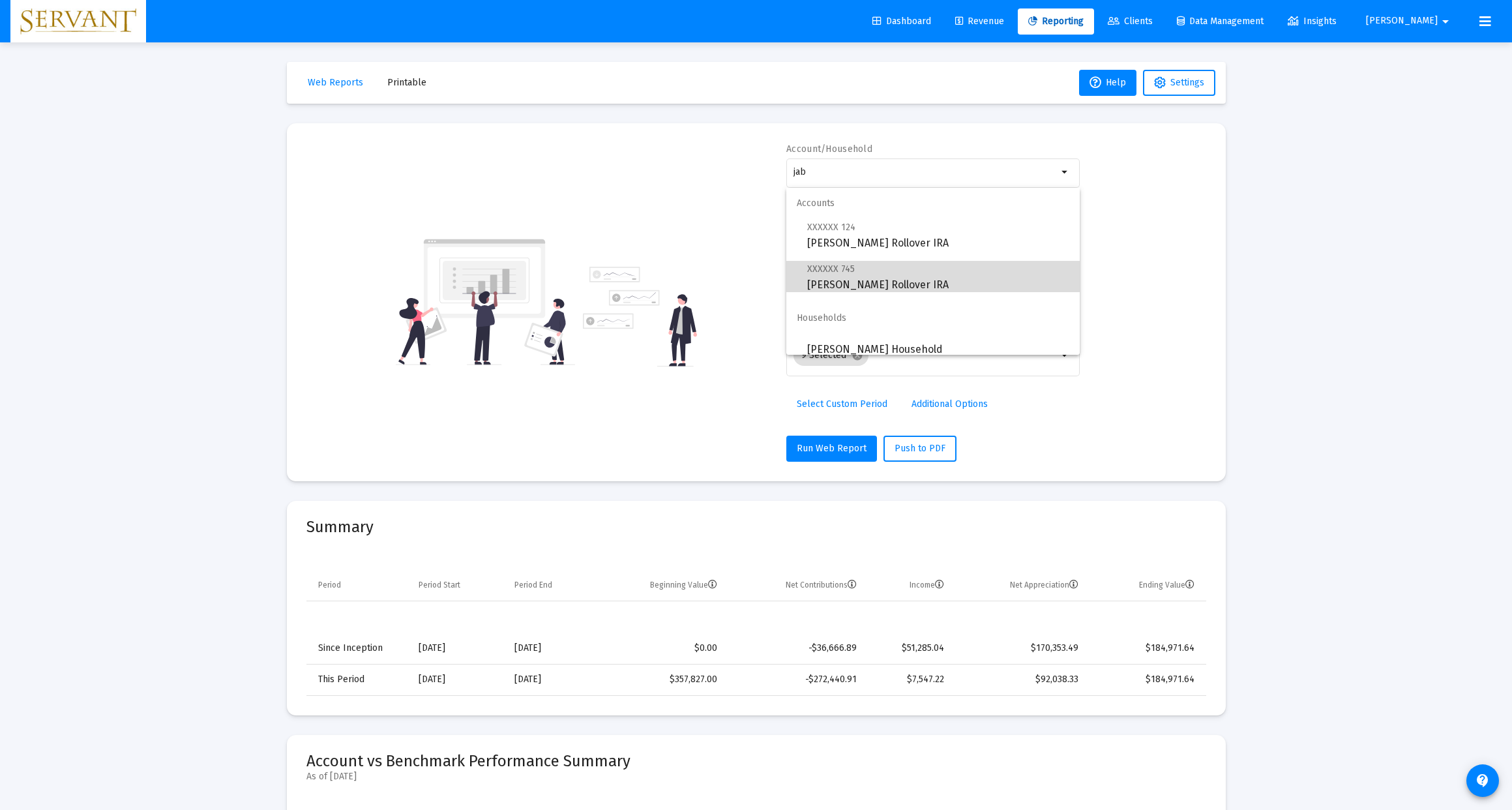
click at [897, 281] on span "XXXXXX 745 [PERSON_NAME] Rollover IRA" at bounding box center [938, 277] width 262 height 32
type input "[PERSON_NAME] Rollover IRA"
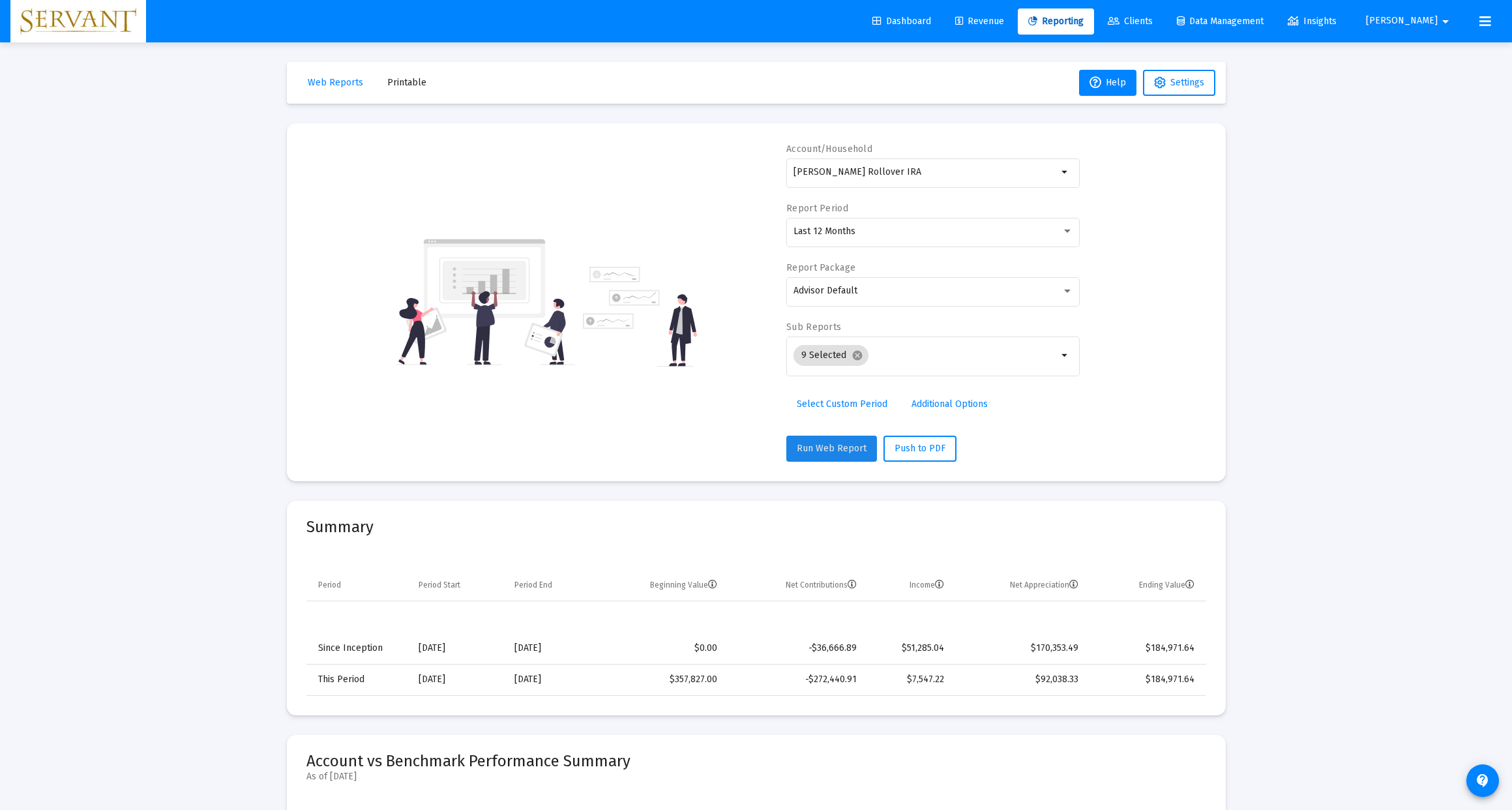
click at [832, 449] on span "Run Web Report" at bounding box center [832, 448] width 70 height 11
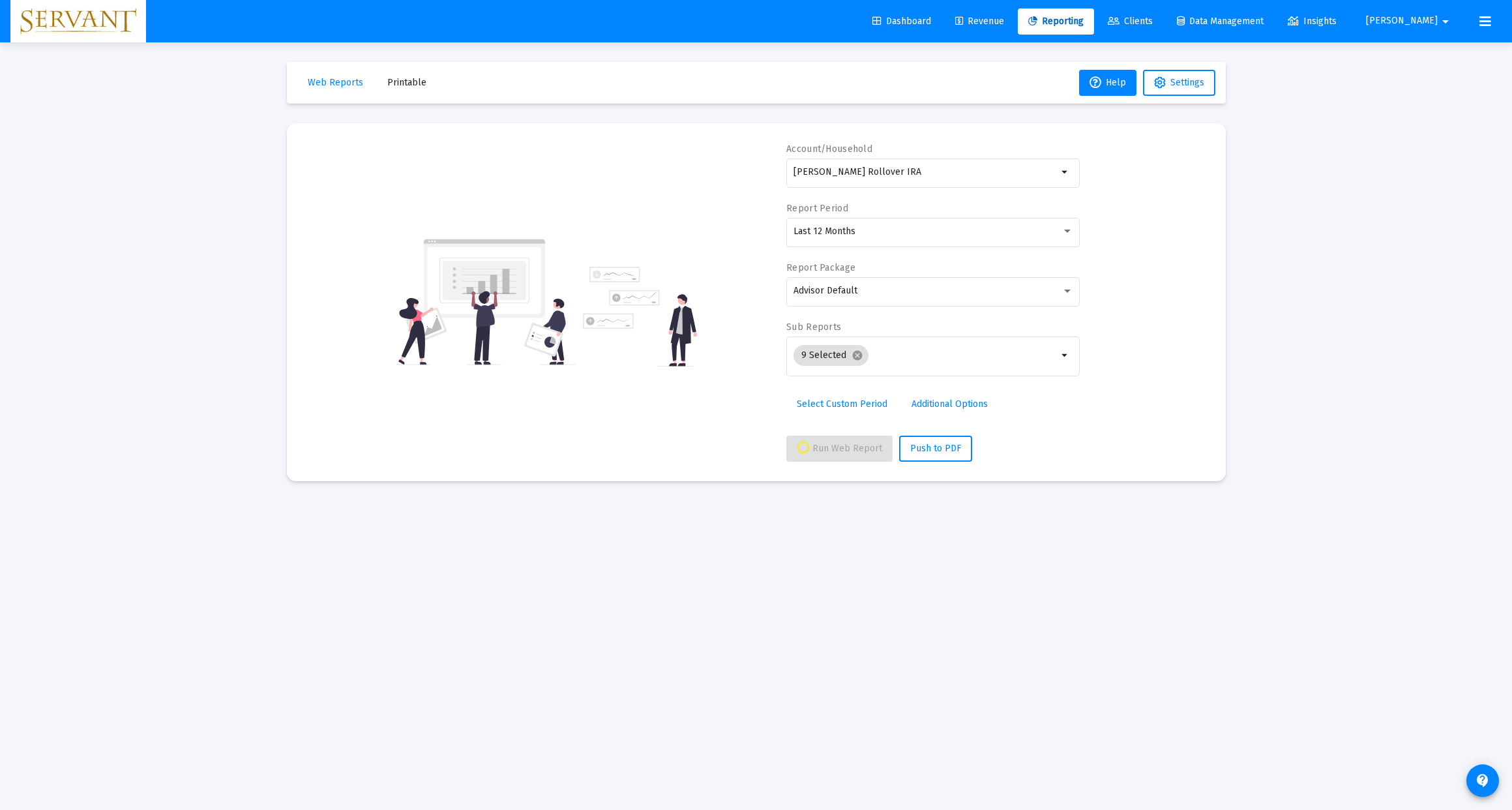
select select "View all"
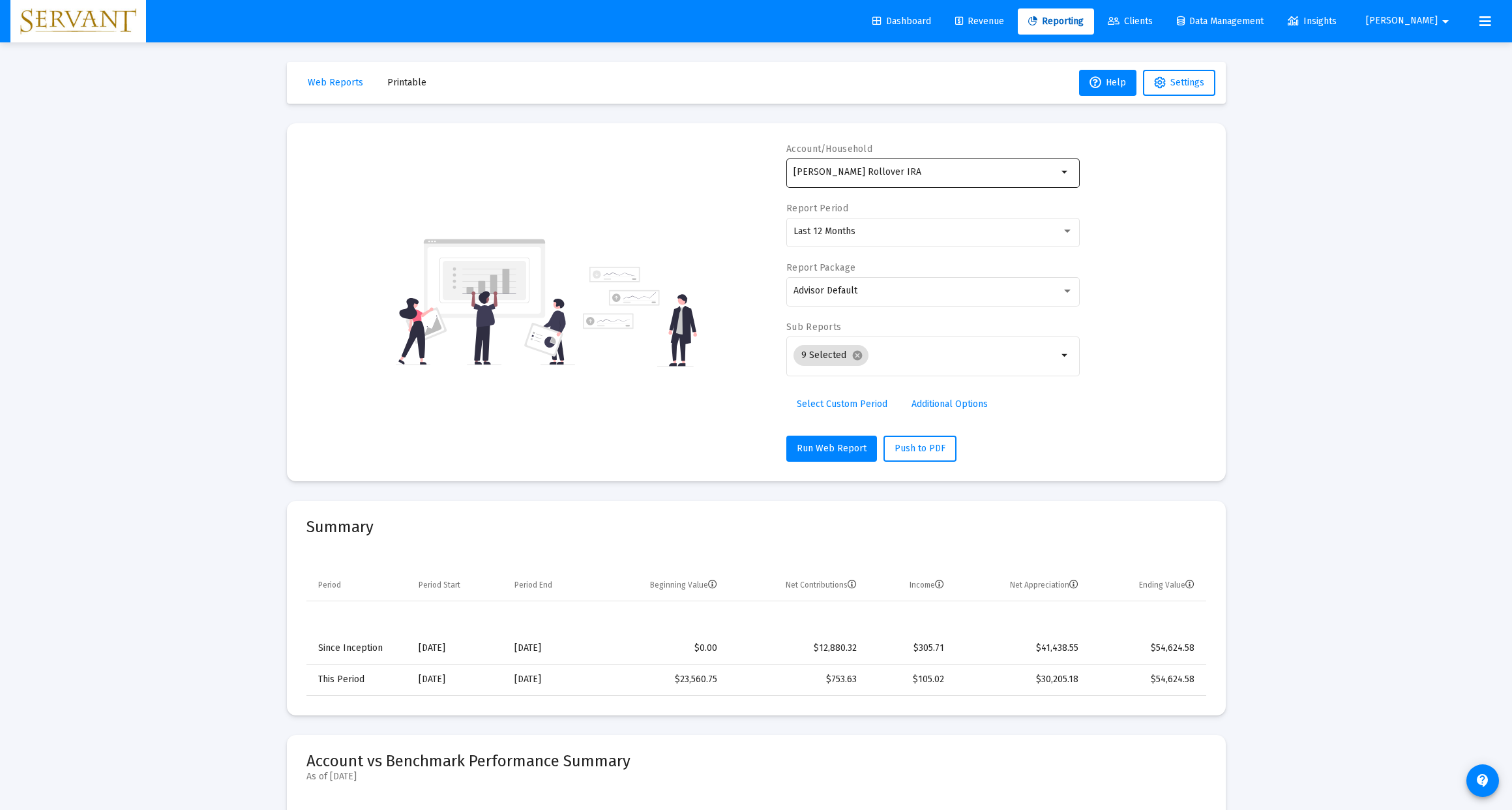
click at [972, 172] on input "[PERSON_NAME] Rollover IRA" at bounding box center [926, 172] width 264 height 11
type input "G"
drag, startPoint x: 1085, startPoint y: 307, endPoint x: 861, endPoint y: 242, distance: 233.2
click at [861, 242] on span "XXXXXX 170 [PERSON_NAME] Individual" at bounding box center [938, 235] width 262 height 32
type input "[PERSON_NAME] Individual"
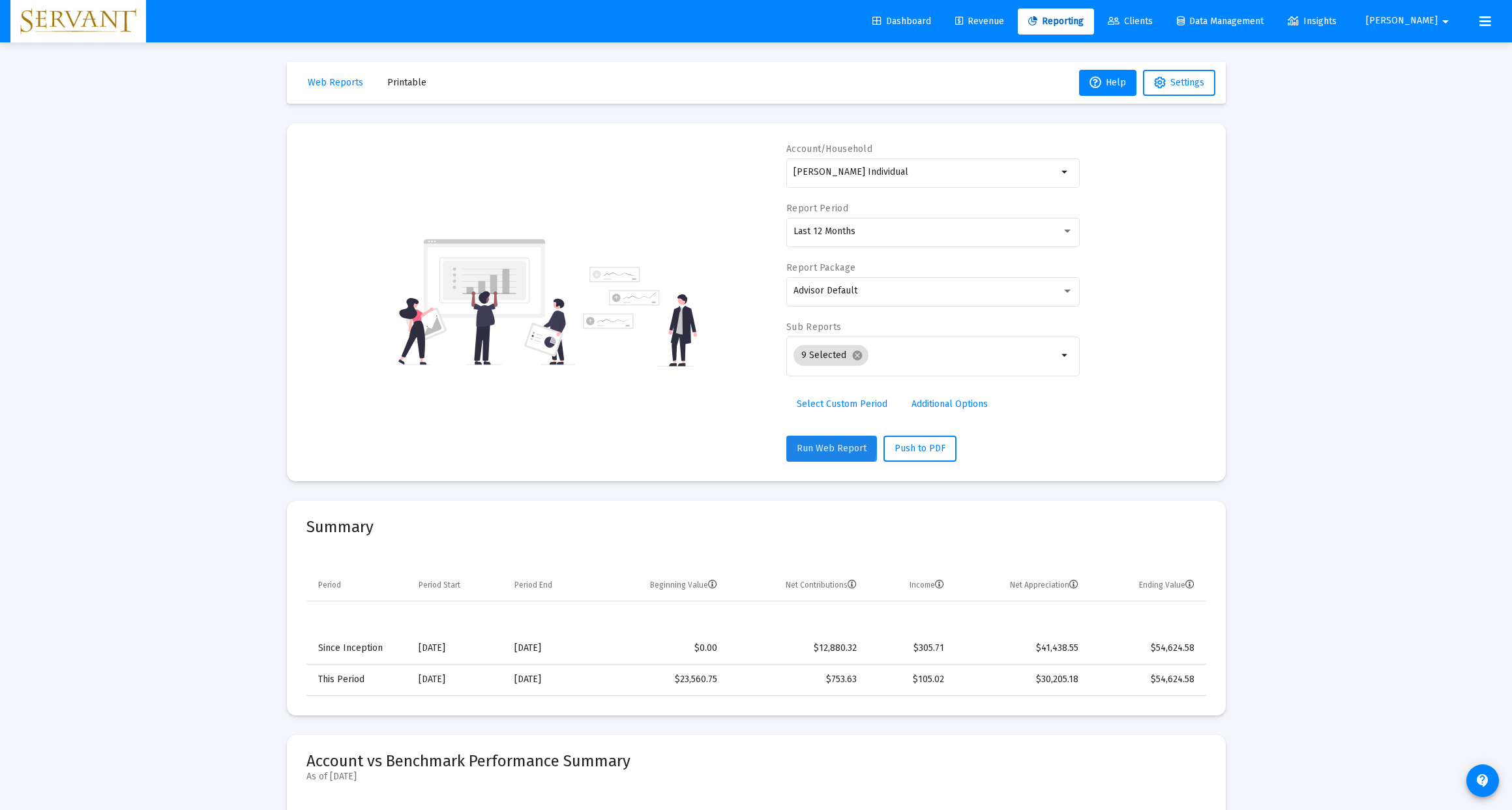
click at [827, 445] on span "Run Web Report" at bounding box center [832, 448] width 70 height 11
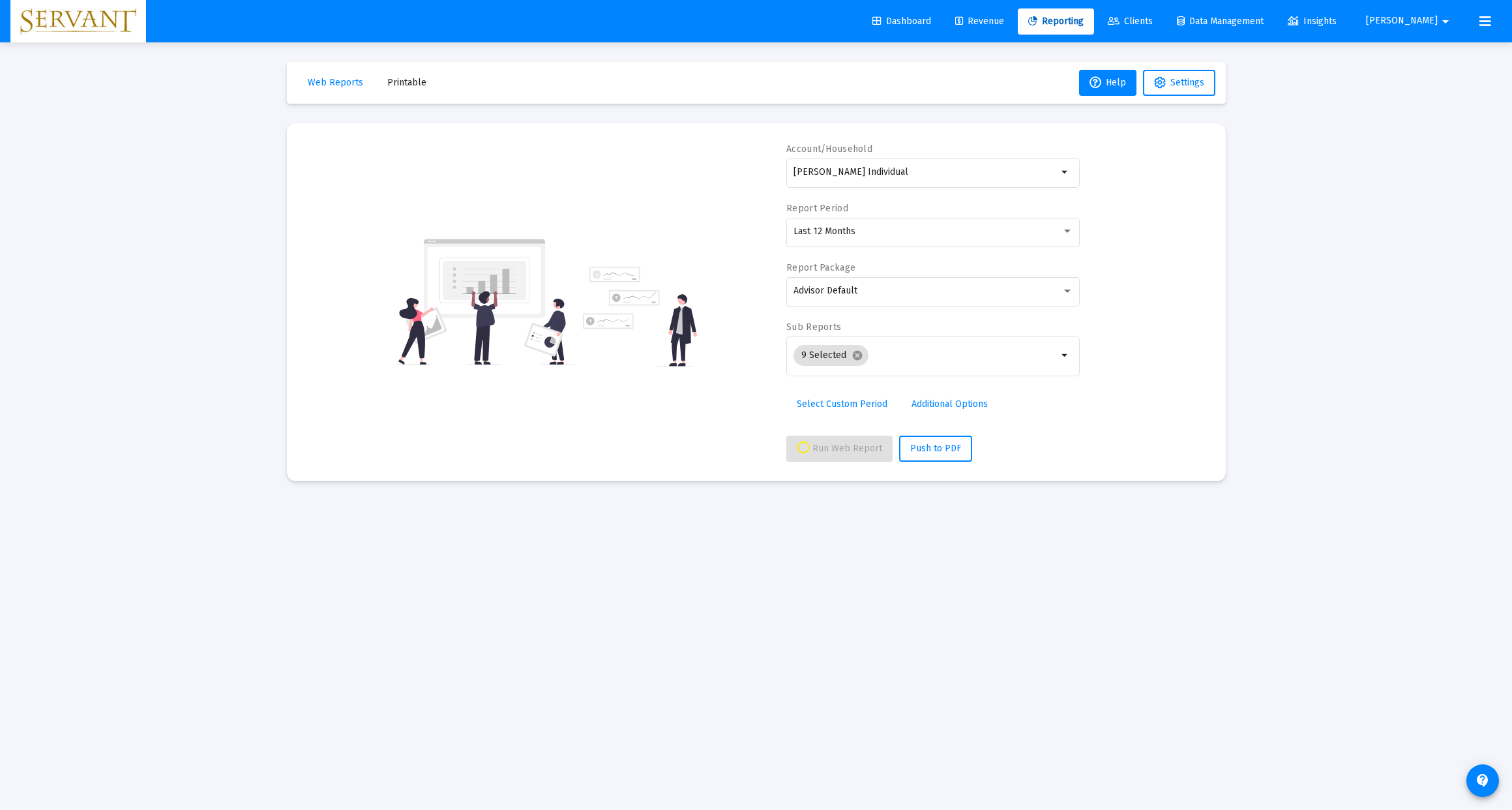
select select "View all"
